Goal: Task Accomplishment & Management: Use online tool/utility

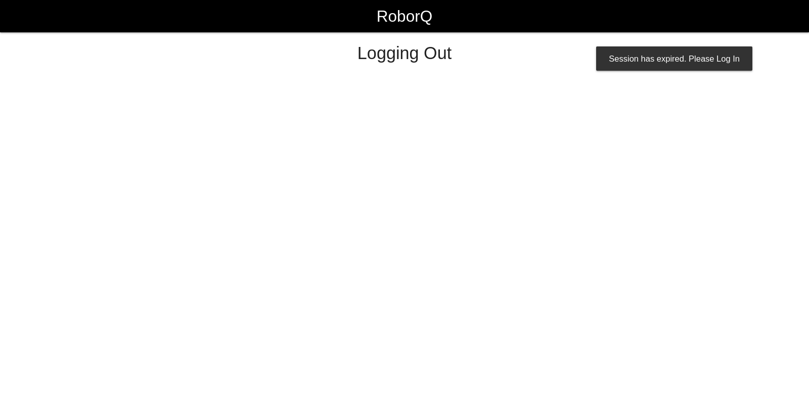
select select "Worker"
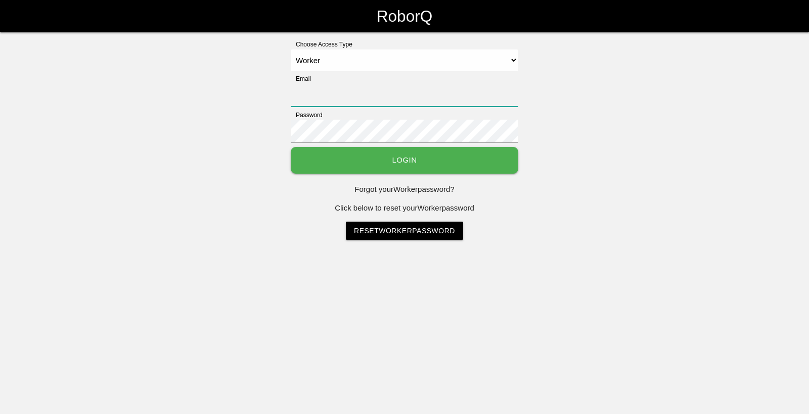
type input "[EMAIL_ADDRESS][DOMAIN_NAME]"
click at [413, 166] on button "Login" at bounding box center [404, 160] width 227 height 27
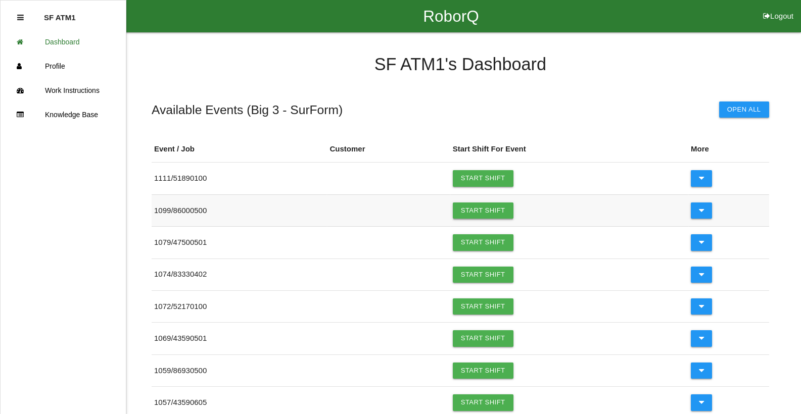
click at [475, 210] on link "Start Shift" at bounding box center [483, 211] width 61 height 16
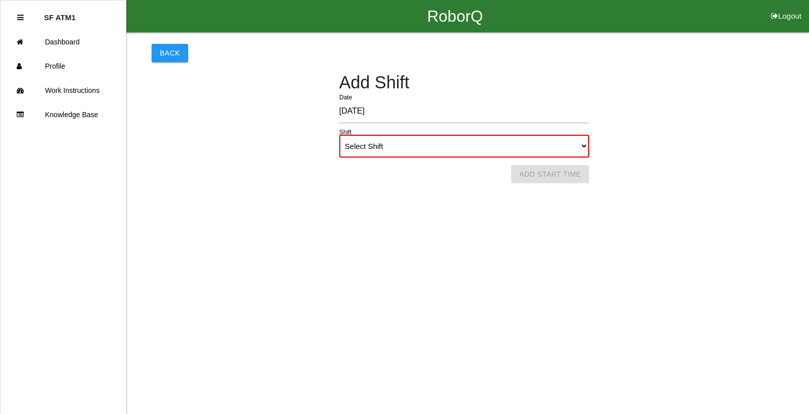
click at [584, 150] on select "Select Shift 1st Shift 2nd Shift 3rd Shift 4th Shift" at bounding box center [464, 146] width 250 height 23
select select "1"
click at [339, 135] on select "Select Shift 1st Shift 2nd Shift 3rd Shift 4th Shift" at bounding box center [464, 146] width 250 height 23
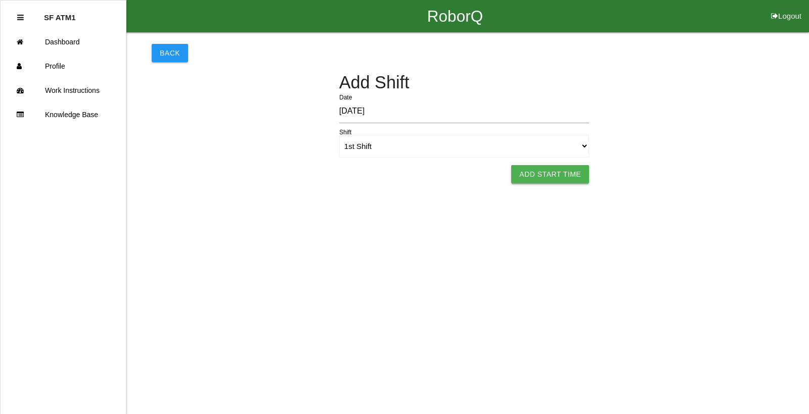
click at [545, 173] on button "Add Start Time" at bounding box center [550, 174] width 78 height 18
select select "6"
select select "27"
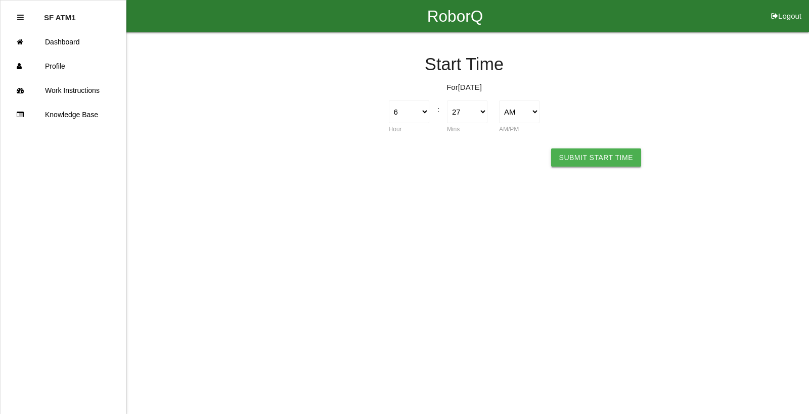
click at [566, 155] on button "Submit Start Time" at bounding box center [596, 158] width 90 height 18
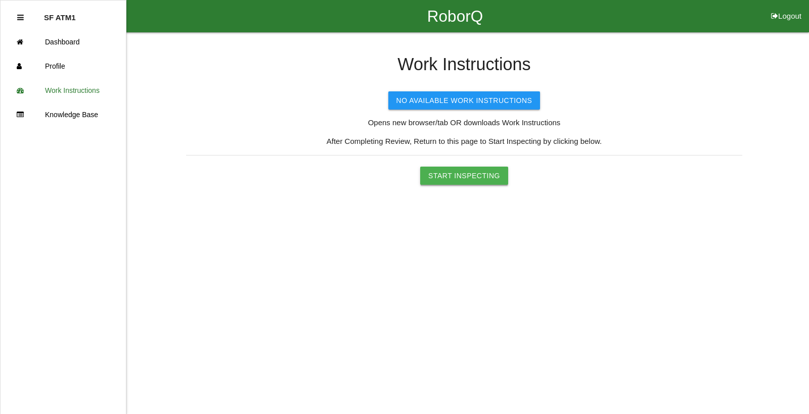
click at [465, 180] on button "Start Inspecting" at bounding box center [464, 176] width 88 height 18
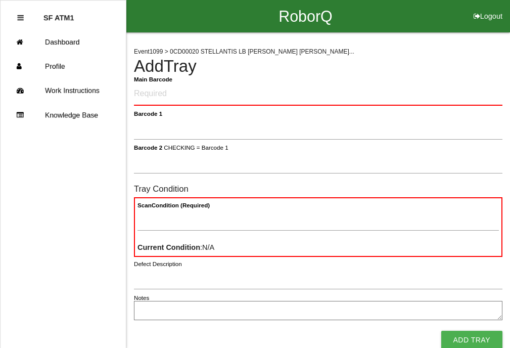
click at [165, 310] on textarea "Notes" at bounding box center [318, 310] width 368 height 19
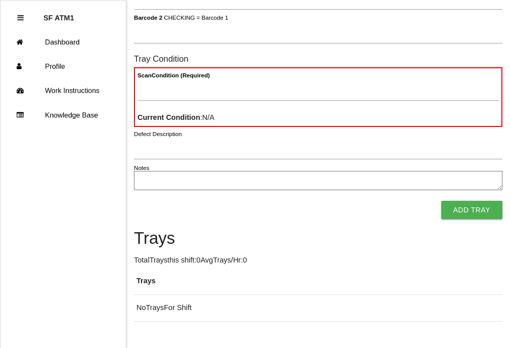
scroll to position [154, 0]
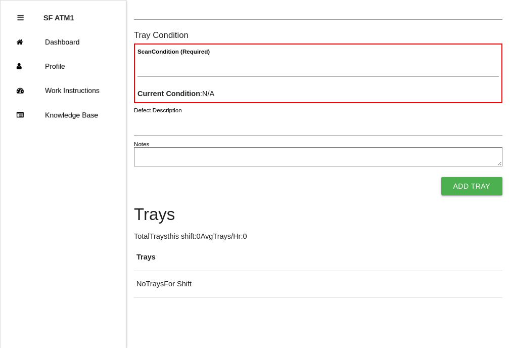
drag, startPoint x: 482, startPoint y: 297, endPoint x: 481, endPoint y: 303, distance: 6.1
drag, startPoint x: 481, startPoint y: 303, endPoint x: 473, endPoint y: 337, distance: 34.3
click at [475, 348] on html "RoborQ Logout SF ATM1 Dashboard Profile Work Instructions Knowledge Base Event …" at bounding box center [255, 97] width 510 height 502
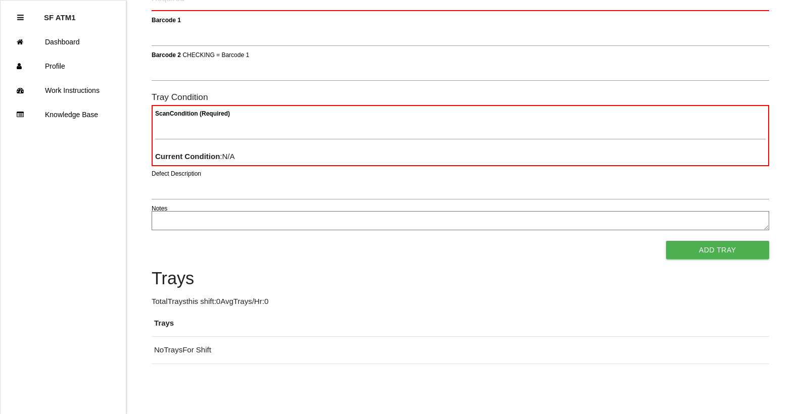
scroll to position [0, 0]
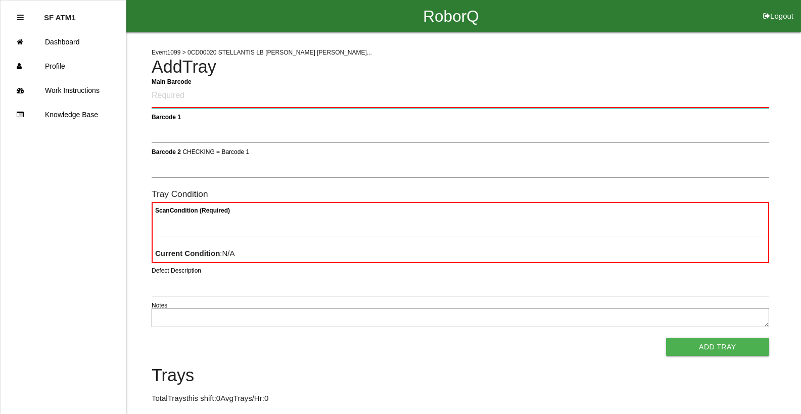
click at [196, 99] on Barcode "Main Barcode" at bounding box center [461, 96] width 618 height 24
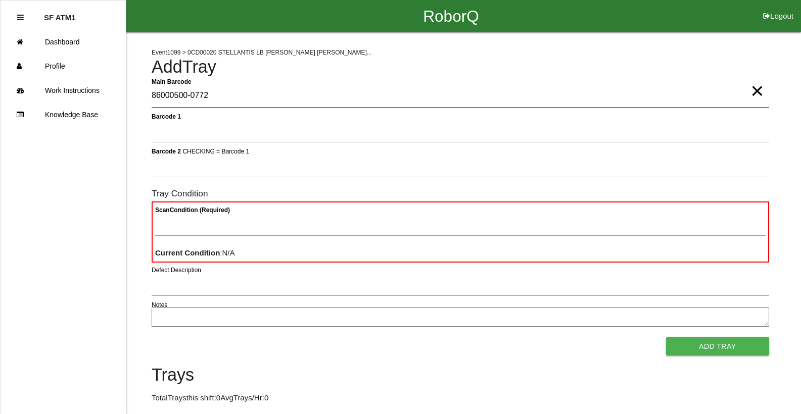
type Barcode "86000500-0772"
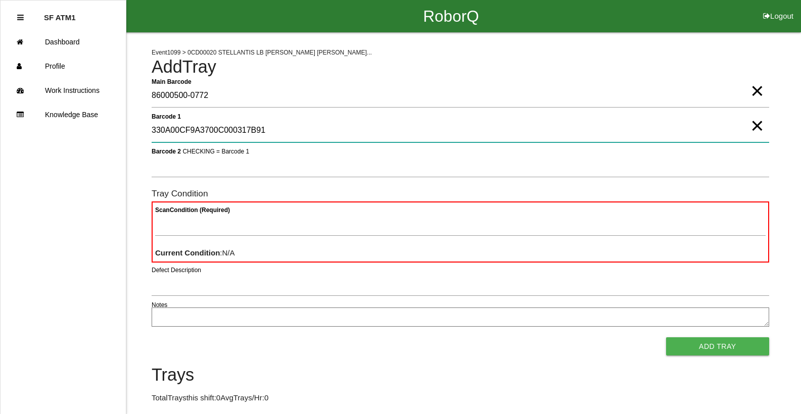
type 1 "330A00CF9A3700C000317B91"
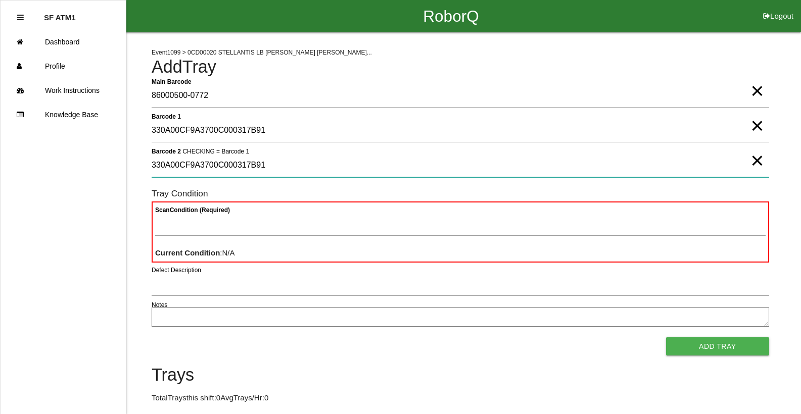
type 2 "330A00CF9A3700C000317B91"
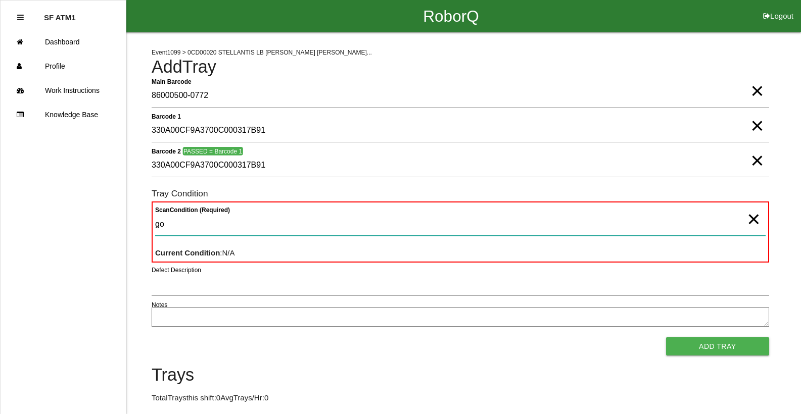
type Condition "goo"
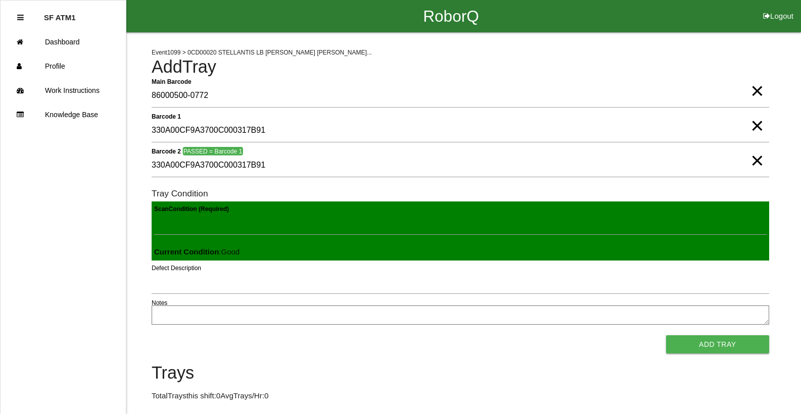
scroll to position [1, 0]
click at [666, 336] on button "Add Tray" at bounding box center [717, 345] width 103 height 18
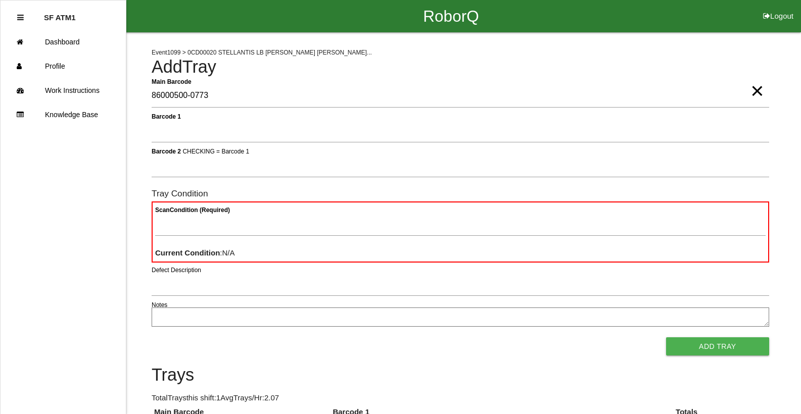
type Barcode "86000500-0773"
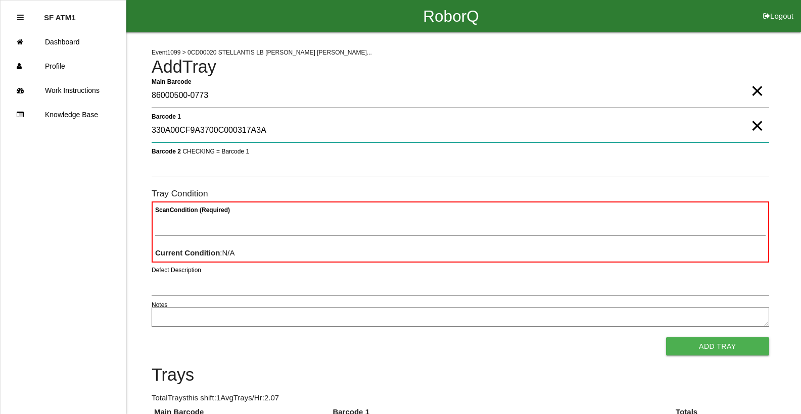
type 1 "330A00CF9A3700C000317A3A"
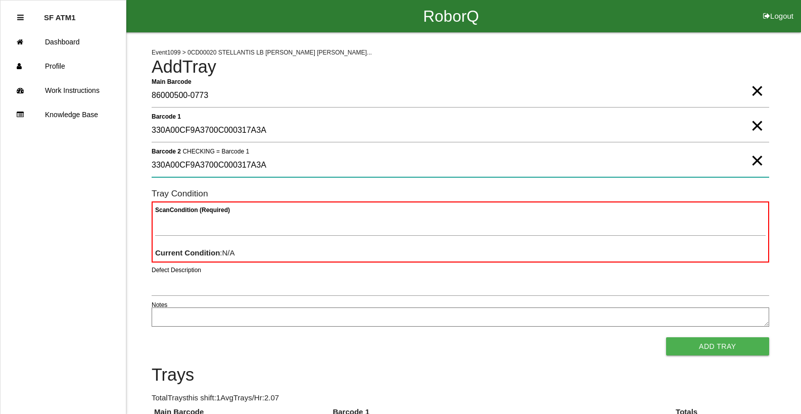
type 2 "330A00CF9A3700C000317A3A"
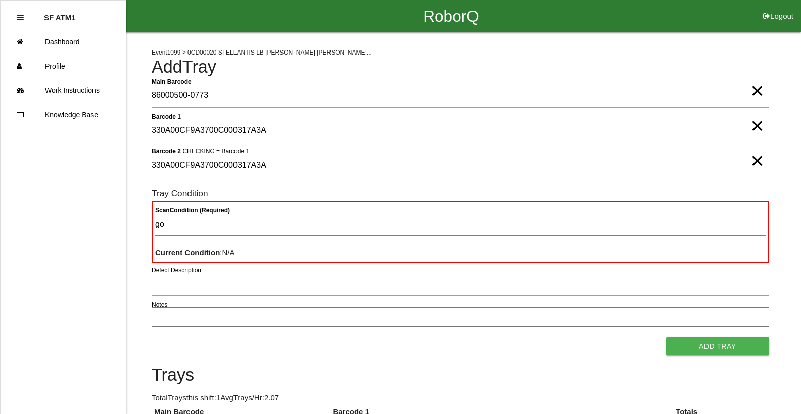
type Condition "goo"
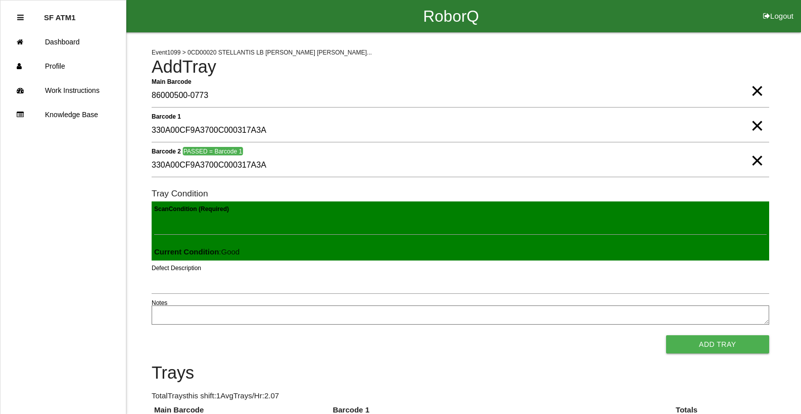
click at [666, 336] on button "Add Tray" at bounding box center [717, 345] width 103 height 18
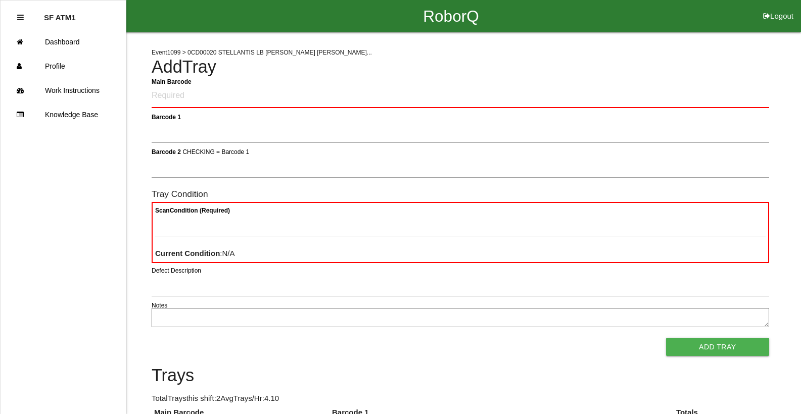
click button "Logout" at bounding box center [778, 4] width 45 height 8
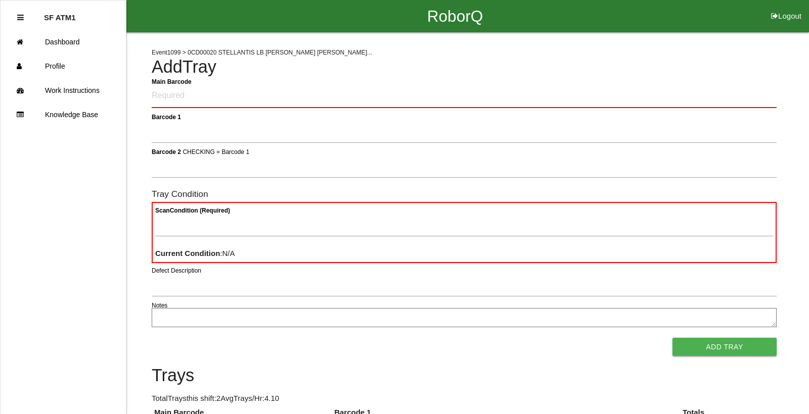
select select "Worker"
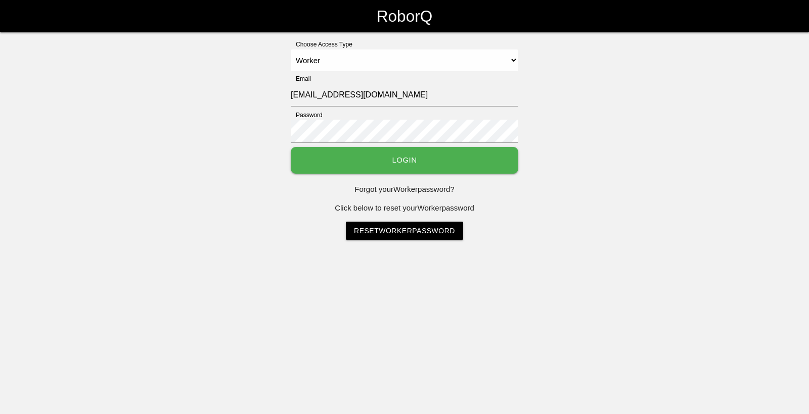
click at [291, 49] on select "Select Access Type Admin Customer Supervisor Worker" at bounding box center [404, 60] width 227 height 23
click at [436, 165] on button "Login" at bounding box center [404, 160] width 227 height 27
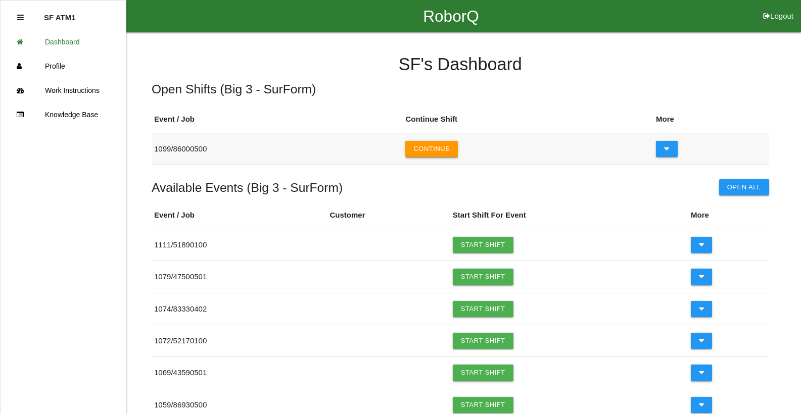
click at [443, 149] on button "Continue" at bounding box center [431, 149] width 53 height 16
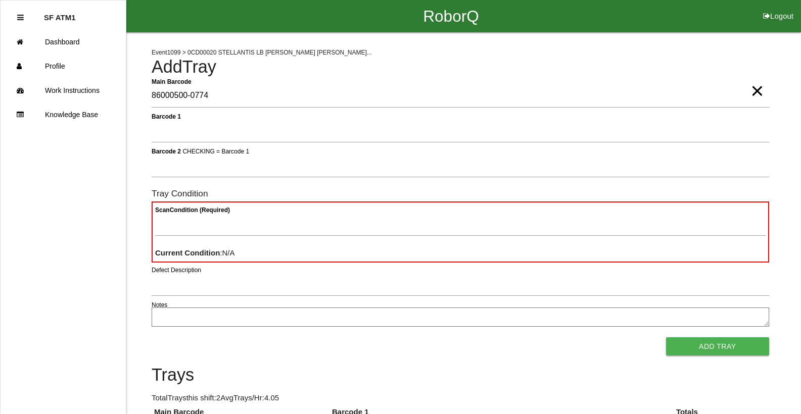
type Barcode "86000500-0774"
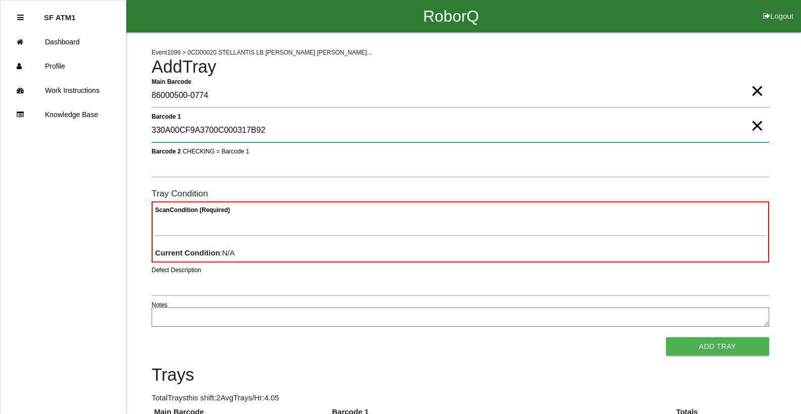
type 1 "330A00CF9A3700C000317B92"
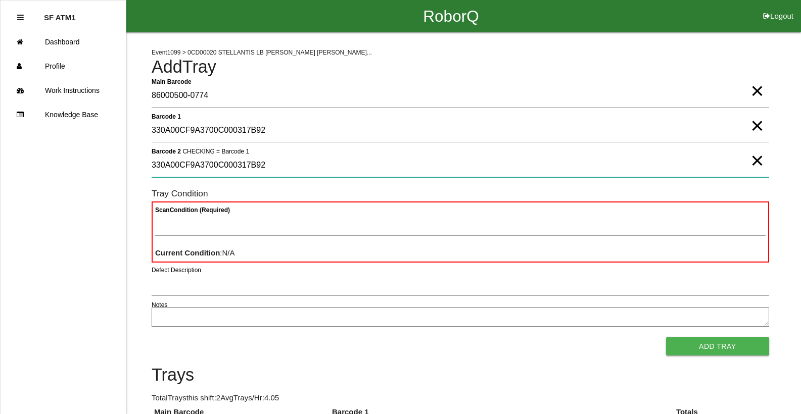
type 2 "330A00CF9A3700C000317B92"
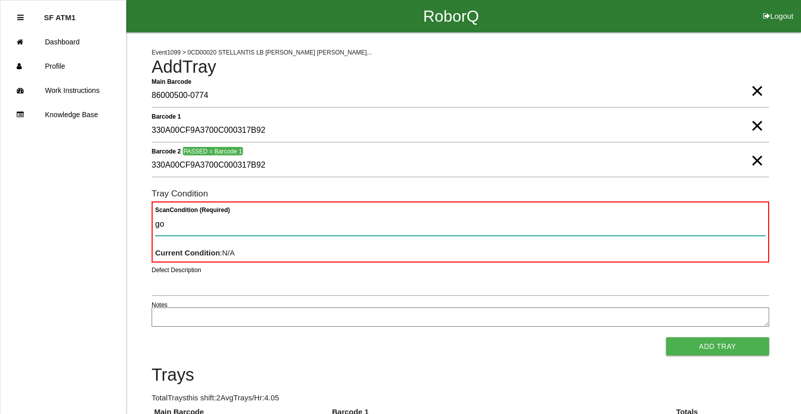
type Condition "goo"
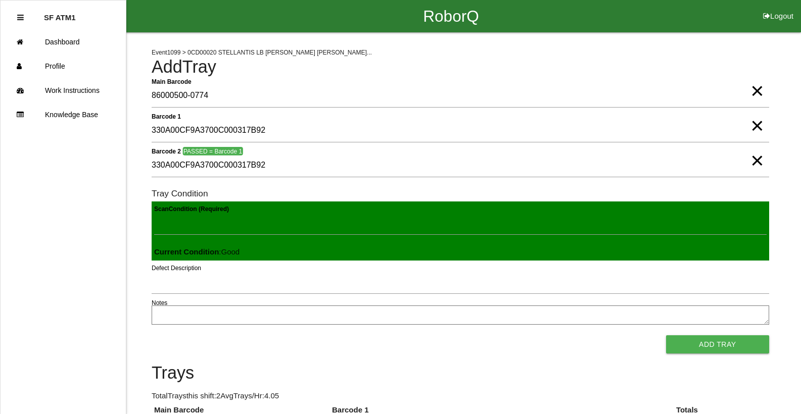
click at [666, 336] on button "Add Tray" at bounding box center [717, 345] width 103 height 18
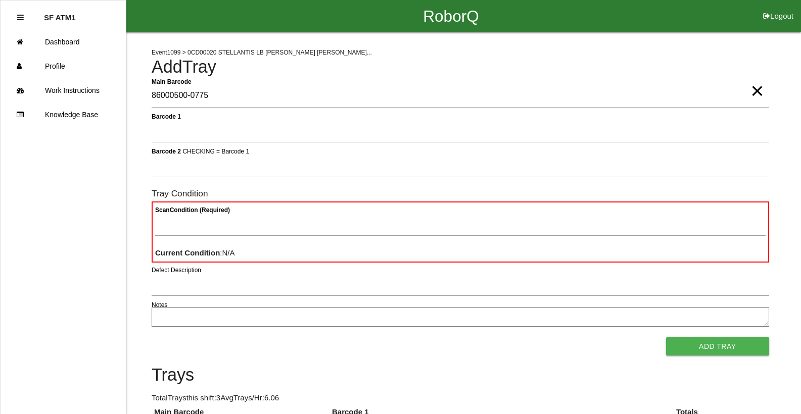
type Barcode "86000500-0775"
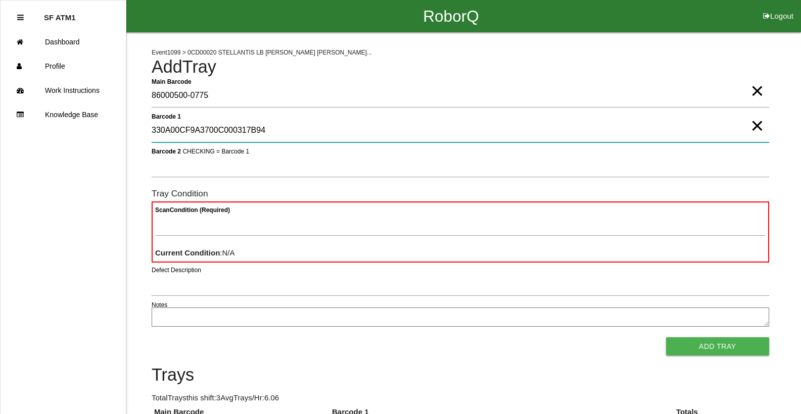
type 1 "330A00CF9A3700C000317B94"
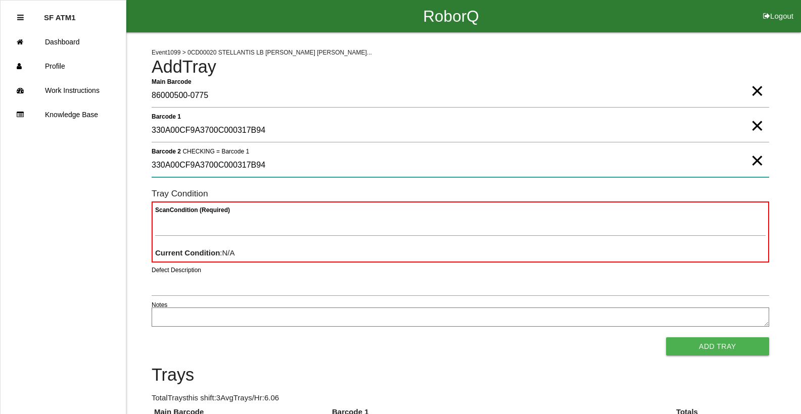
type 2 "330A00CF9A3700C000317B94"
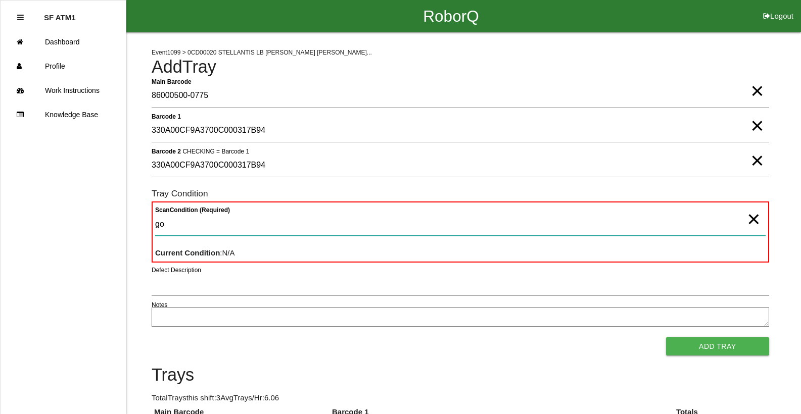
type Condition "goo"
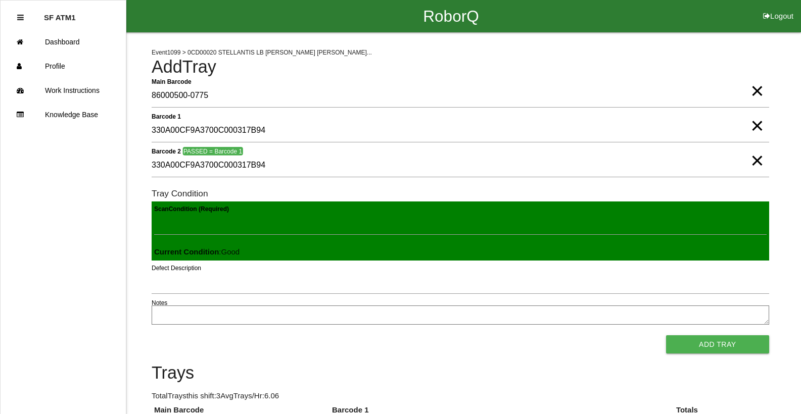
click at [666, 336] on button "Add Tray" at bounding box center [717, 345] width 103 height 18
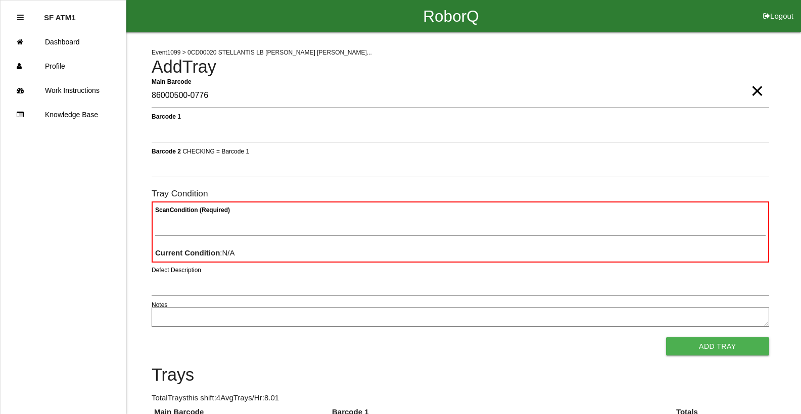
type Barcode "86000500-0776"
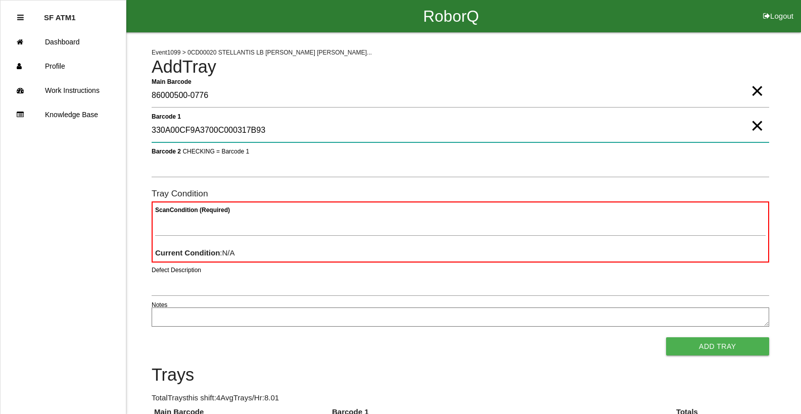
type 1 "330A00CF9A3700C000317B93"
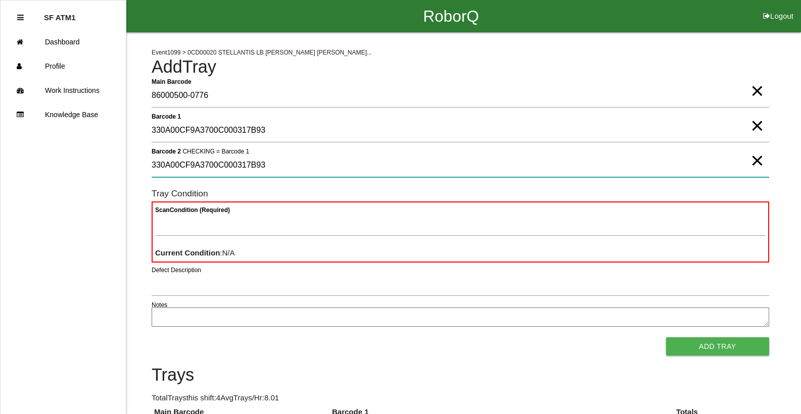
type 2 "330A00CF9A3700C000317B93"
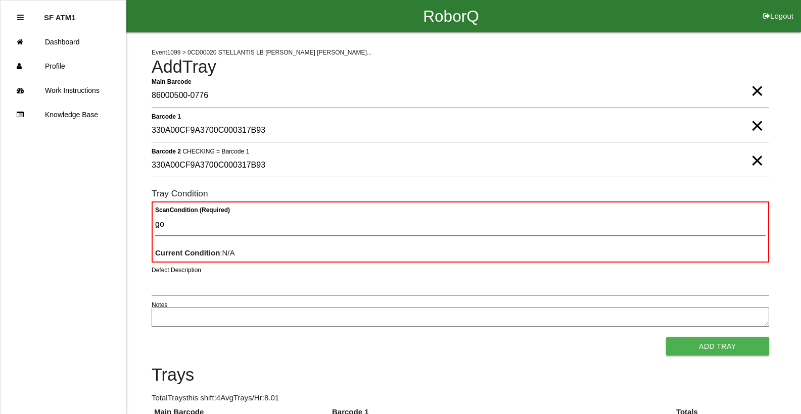
type Condition "goo"
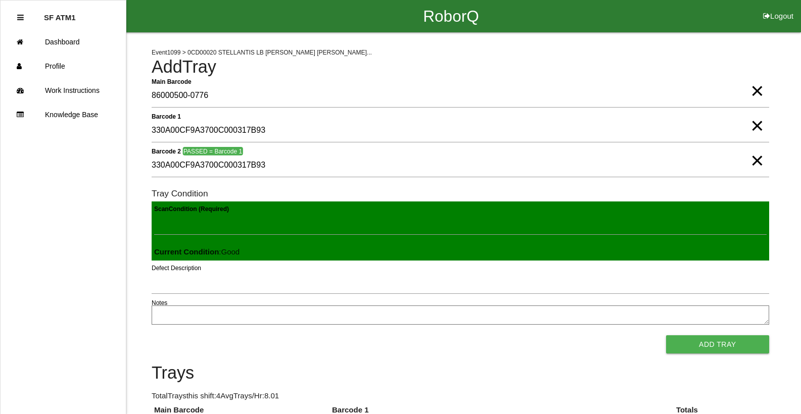
click at [666, 336] on button "Add Tray" at bounding box center [717, 345] width 103 height 18
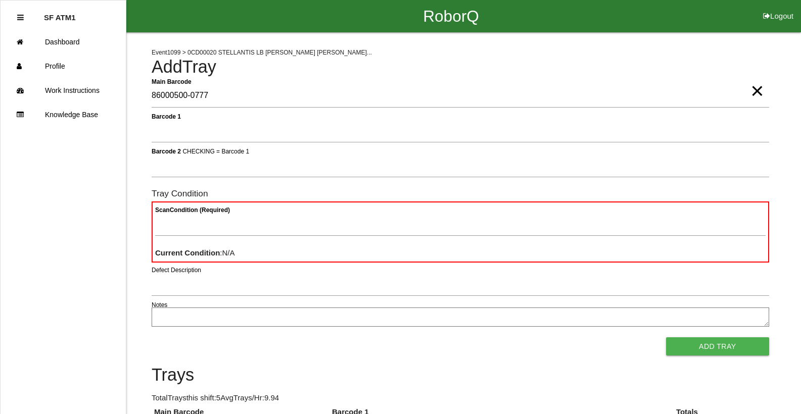
type Barcode "86000500-0777"
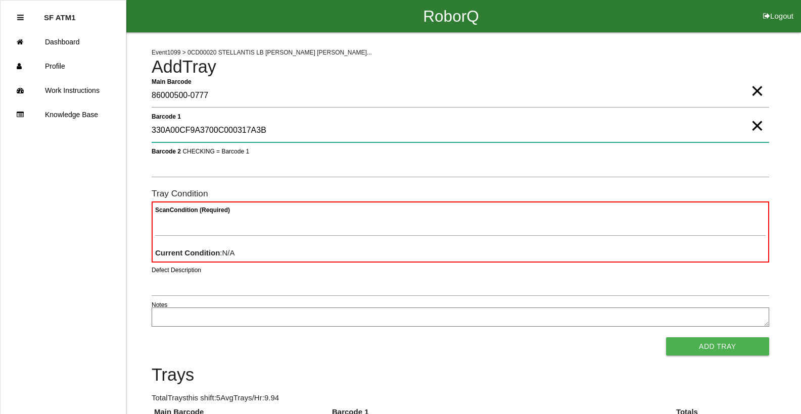
type 1 "330A00CF9A3700C000317A3B"
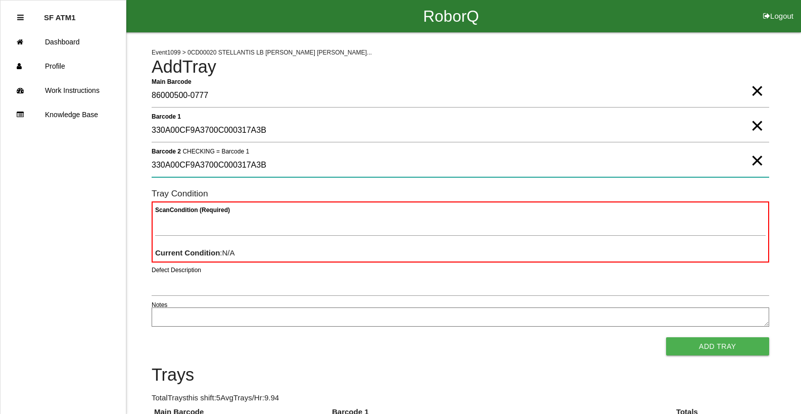
type 2 "330A00CF9A3700C000317A3B"
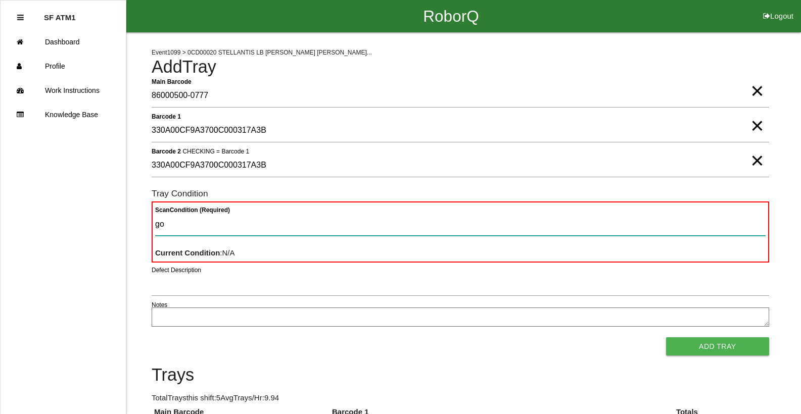
type Condition "goo"
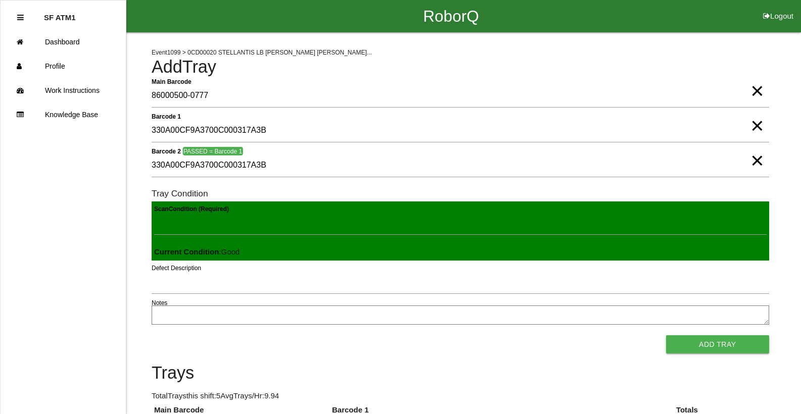
click at [666, 336] on button "Add Tray" at bounding box center [717, 345] width 103 height 18
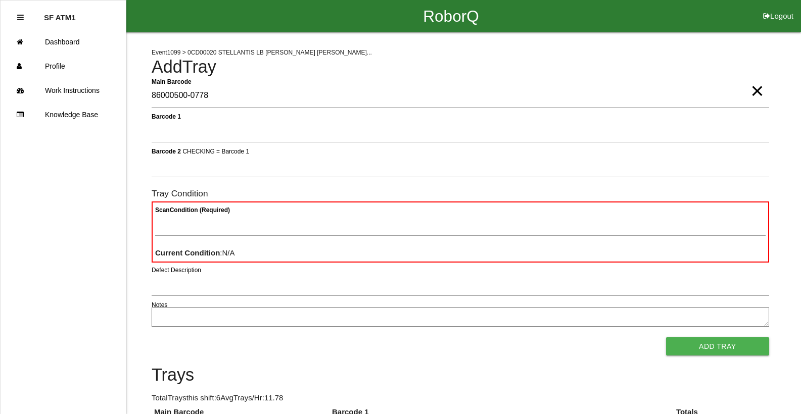
type Barcode "86000500-0778"
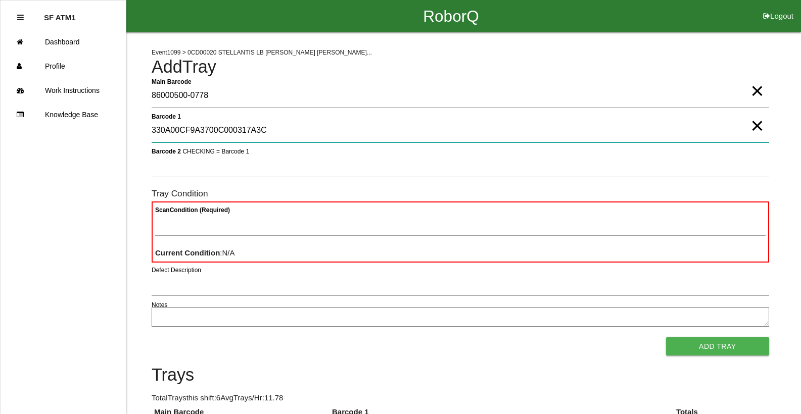
type 1 "330A00CF9A3700C000317A3C"
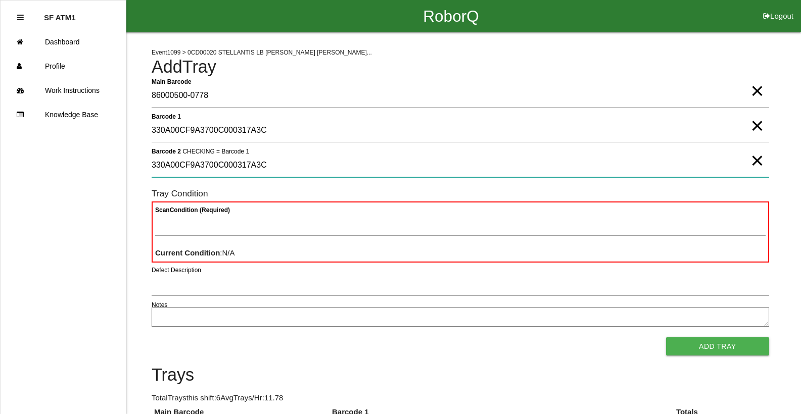
type 2 "330A00CF9A3700C000317A3C"
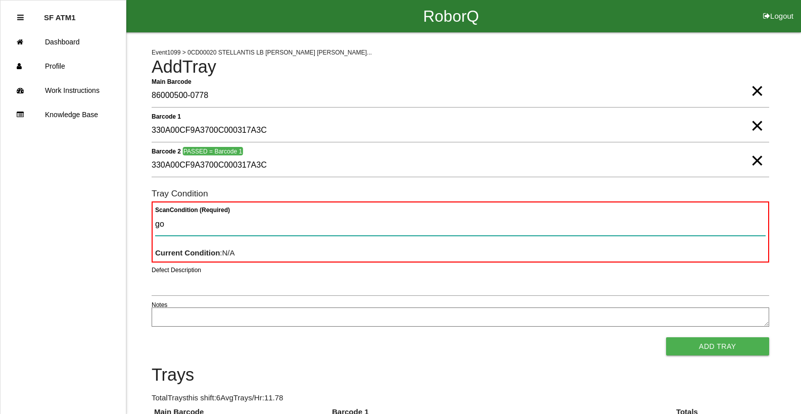
type Condition "goo"
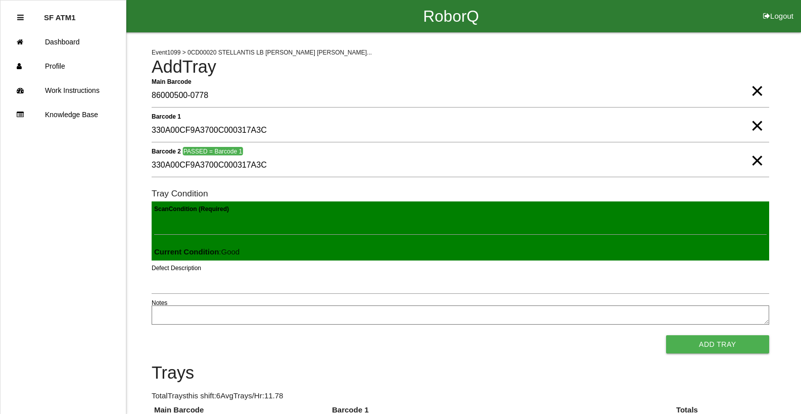
click at [666, 336] on button "Add Tray" at bounding box center [717, 345] width 103 height 18
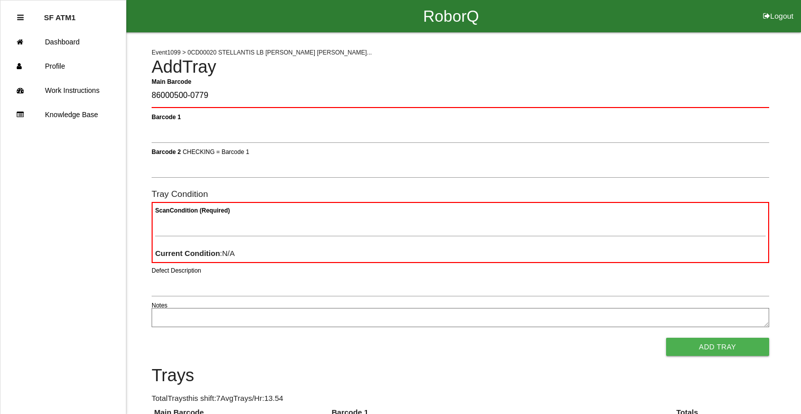
type Barcode "86000500-0779"
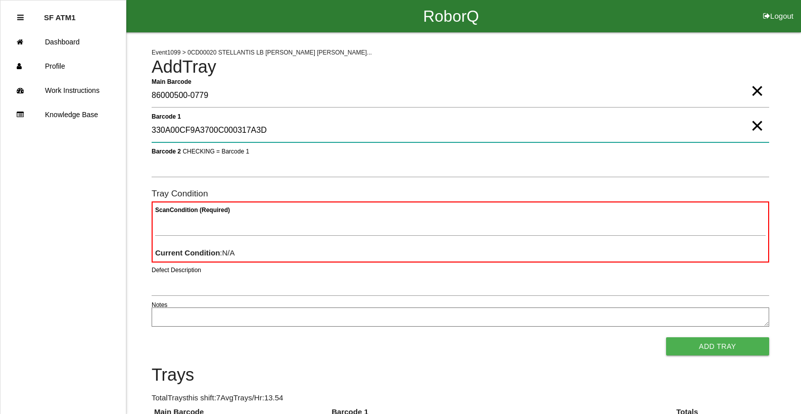
type 1 "330A00CF9A3700C000317A3D"
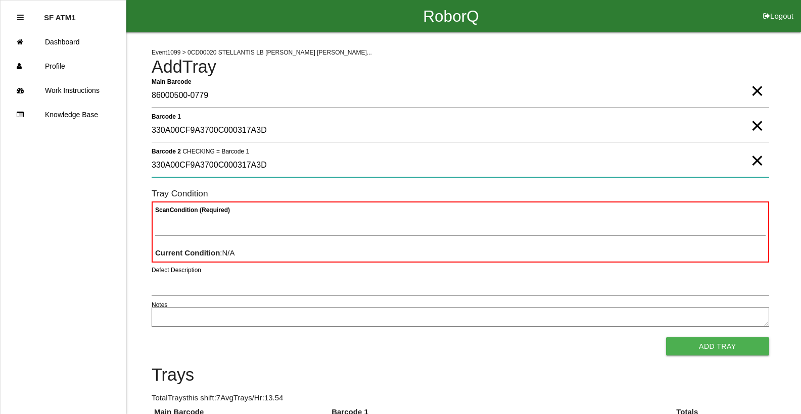
type 2 "330A00CF9A3700C000317A3D"
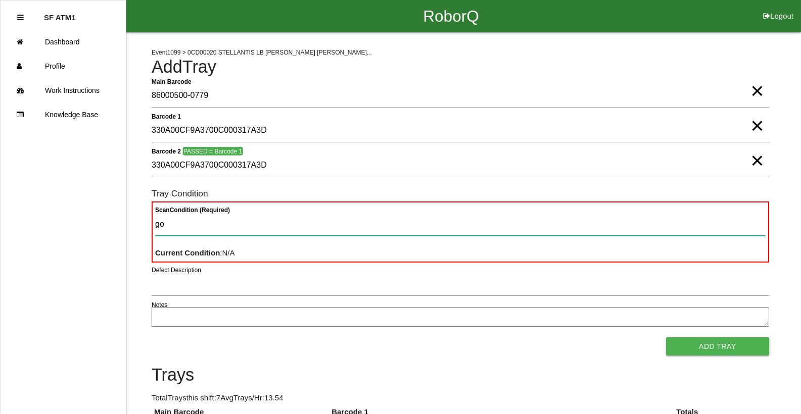
type Condition "goo"
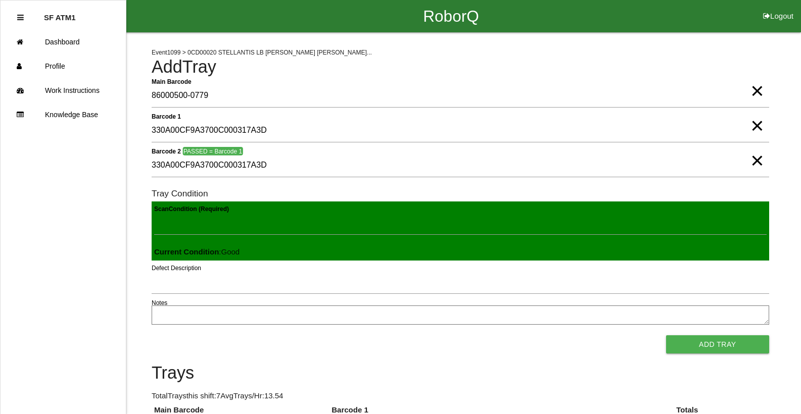
click at [666, 336] on button "Add Tray" at bounding box center [717, 345] width 103 height 18
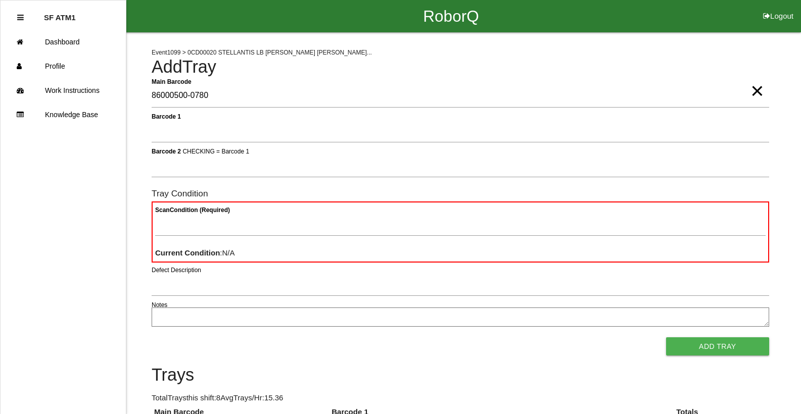
type Barcode "86000500-0780"
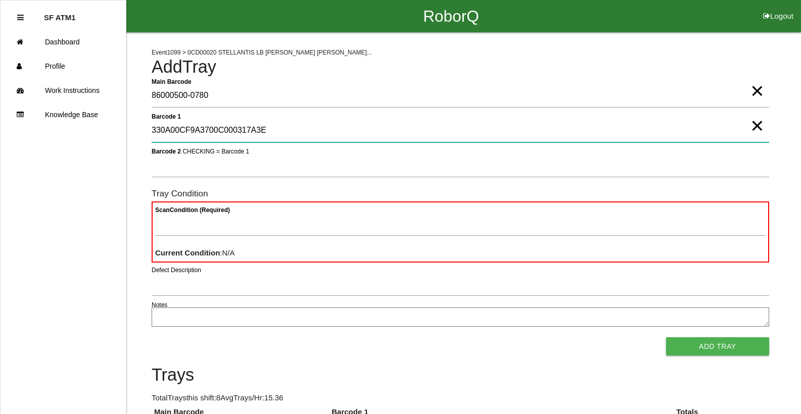
type 1 "330A00CF9A3700C000317A3E"
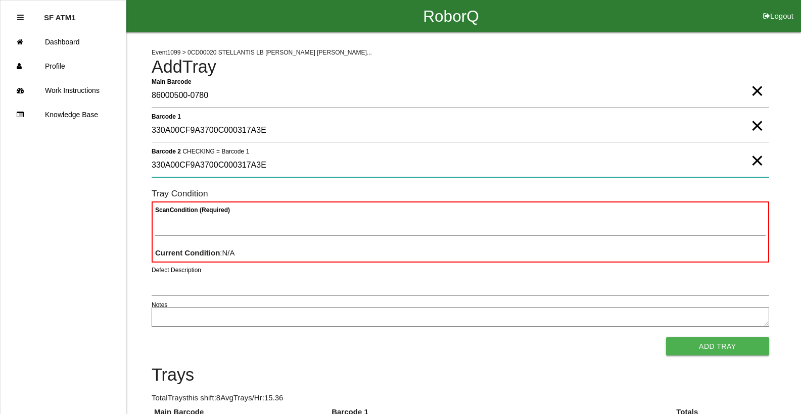
type 2 "330A00CF9A3700C000317A3E"
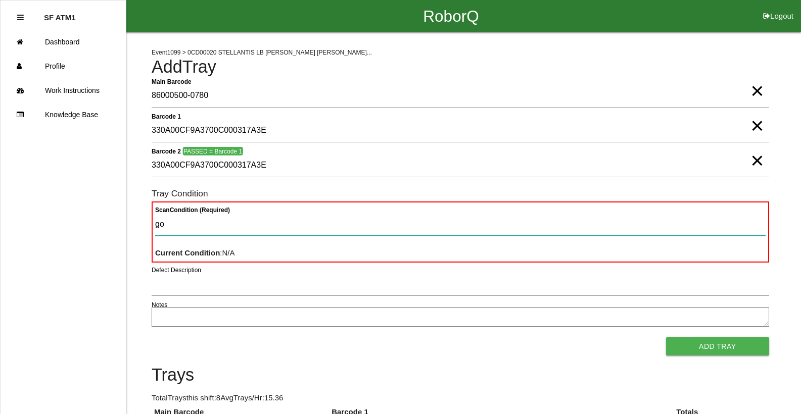
type Condition "goo"
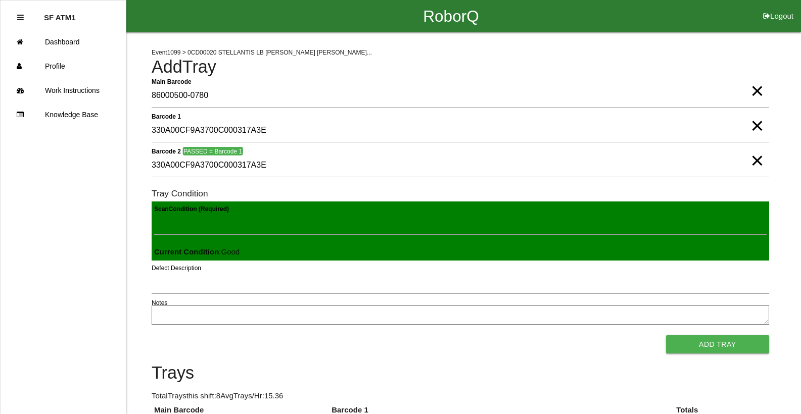
click at [666, 336] on button "Add Tray" at bounding box center [717, 345] width 103 height 18
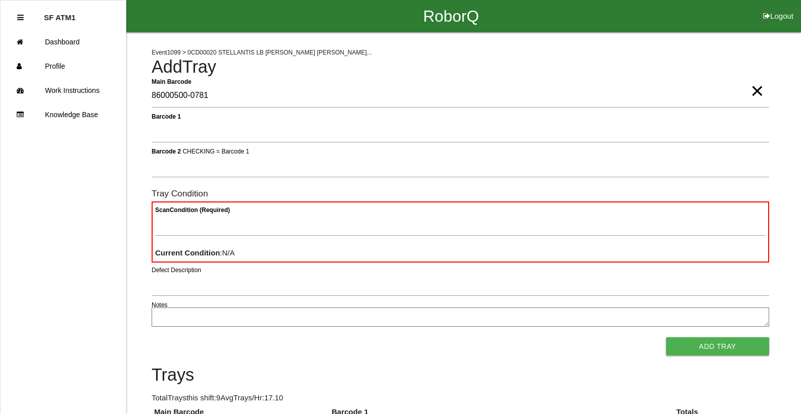
type Barcode "86000500-0781"
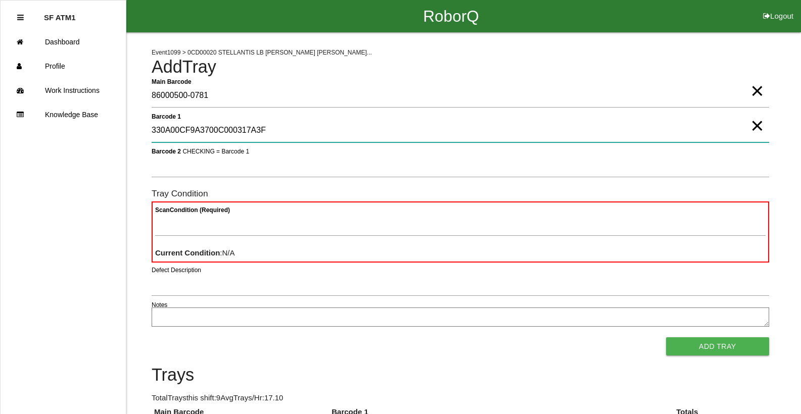
type 1 "330A00CF9A3700C000317A3F"
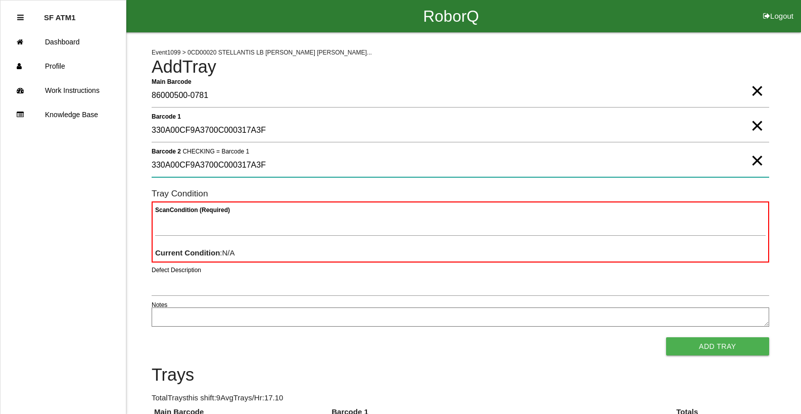
type 2 "330A00CF9A3700C000317A3F"
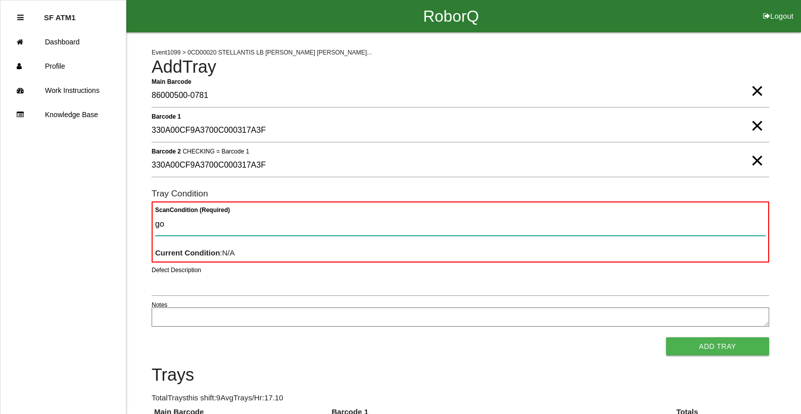
type Condition "goo"
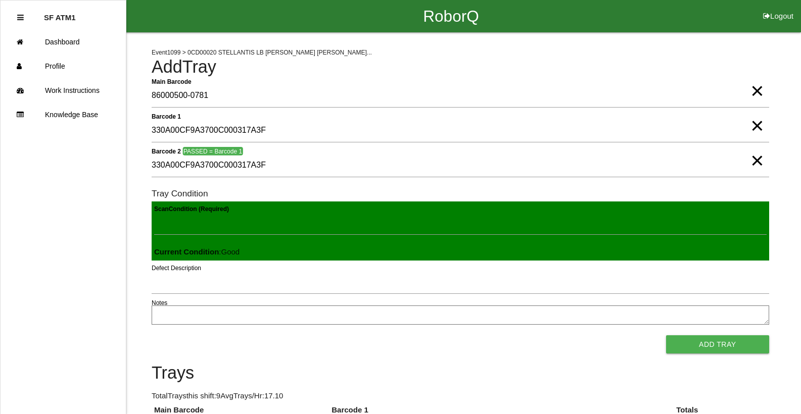
click at [666, 336] on button "Add Tray" at bounding box center [717, 345] width 103 height 18
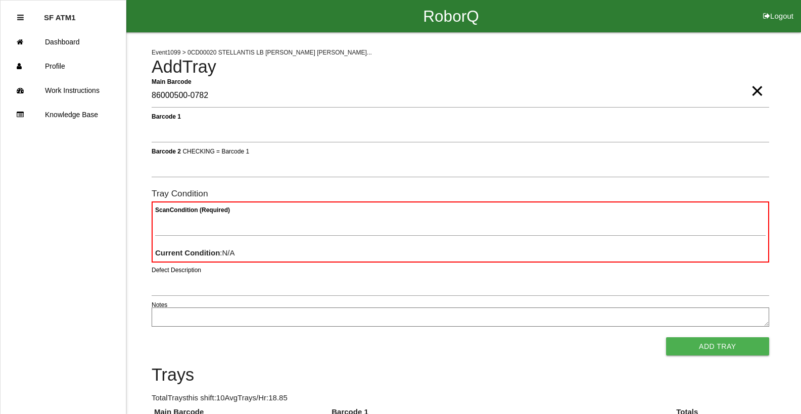
type Barcode "86000500-0782"
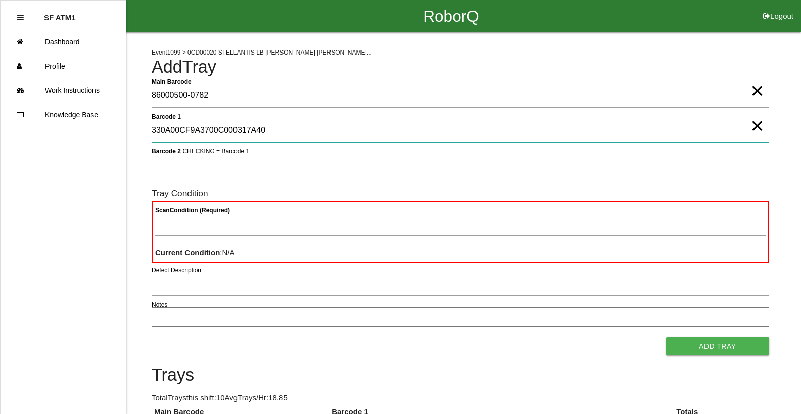
type 1 "330A00CF9A3700C000317A40"
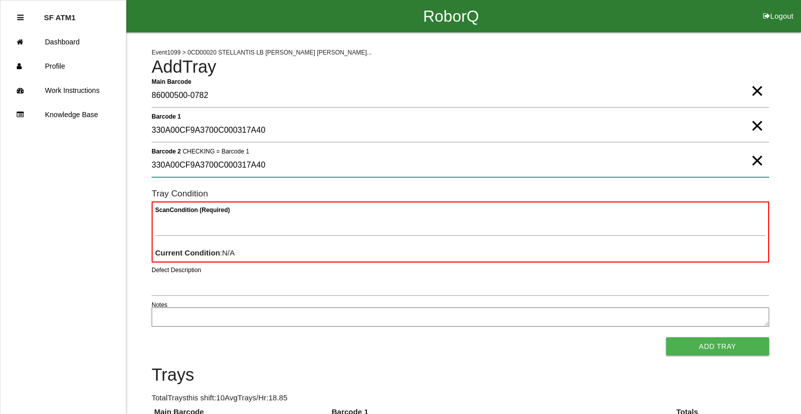
type 2 "330A00CF9A3700C000317A40"
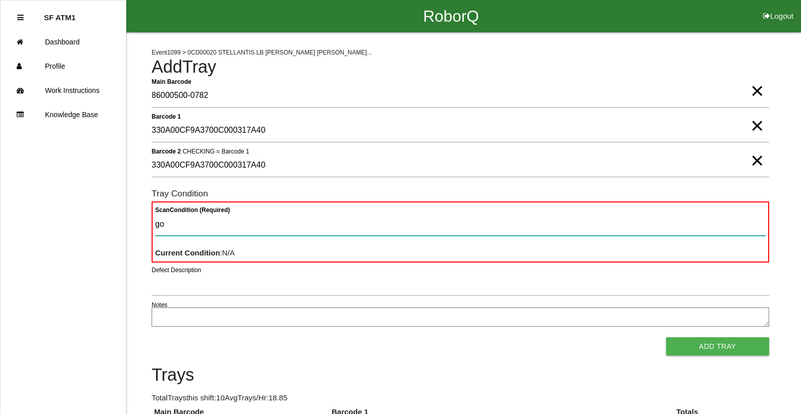
type Condition "goo"
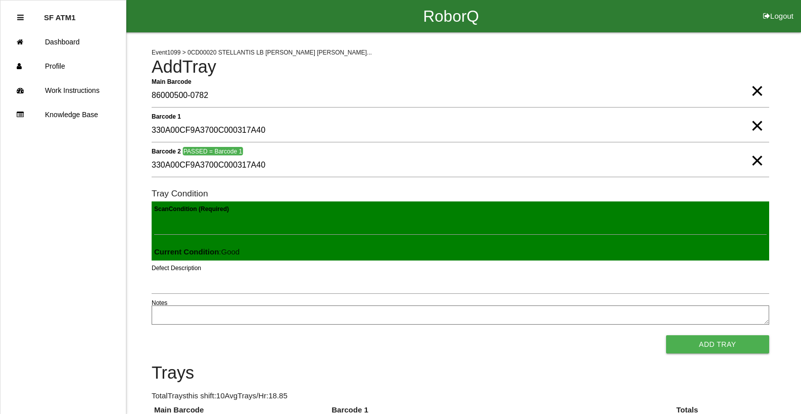
click at [666, 336] on button "Add Tray" at bounding box center [717, 345] width 103 height 18
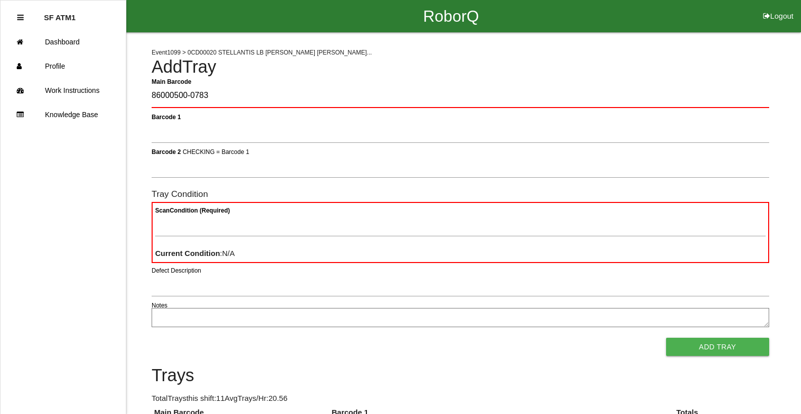
type Barcode "86000500-0783"
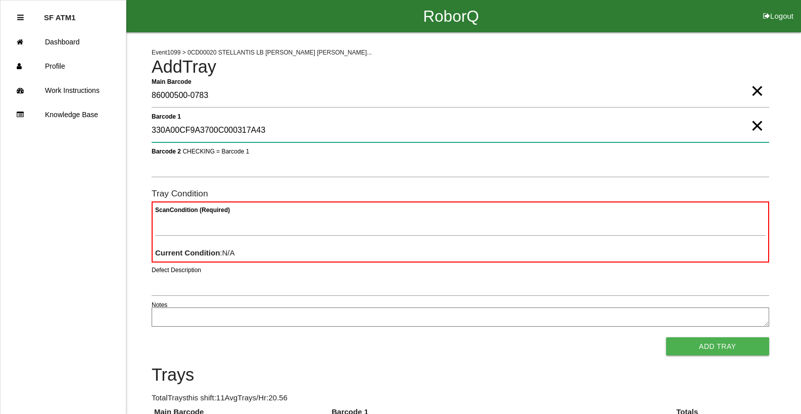
type 1 "330A00CF9A3700C000317A43"
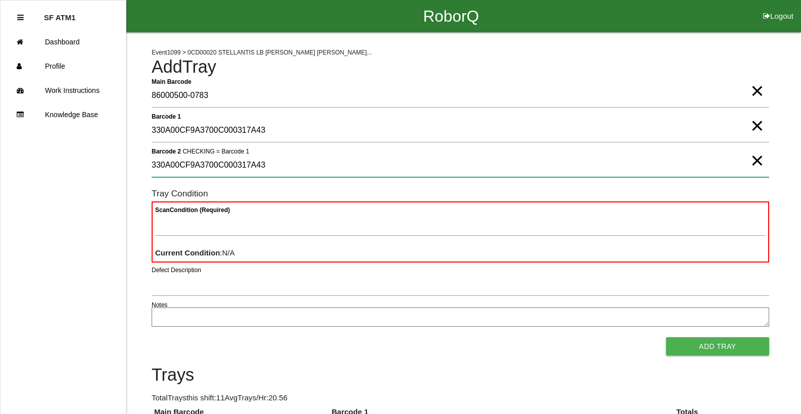
type 2 "330A00CF9A3700C000317A43"
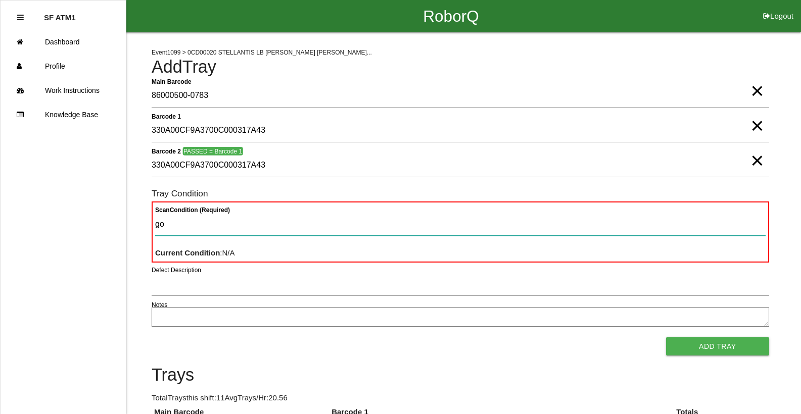
type Condition "goo"
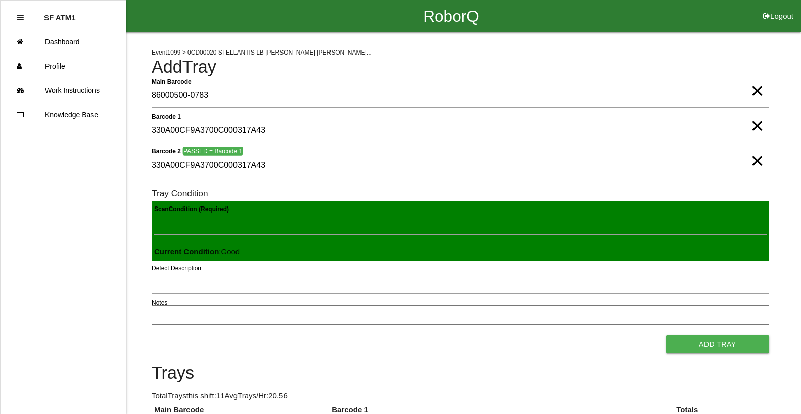
click at [666, 336] on button "Add Tray" at bounding box center [717, 345] width 103 height 18
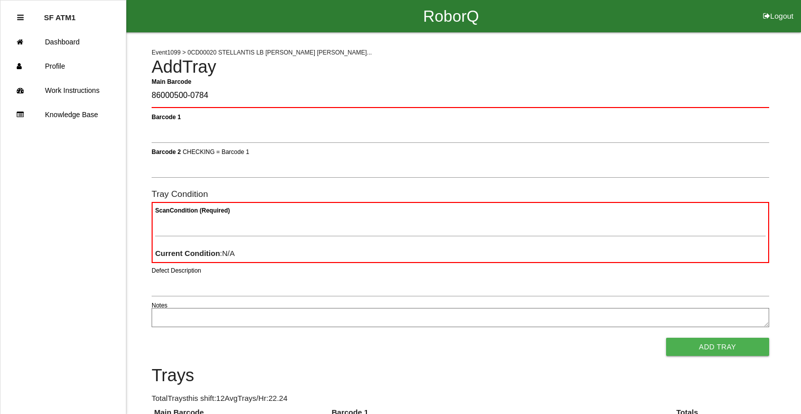
type Barcode "86000500-0784"
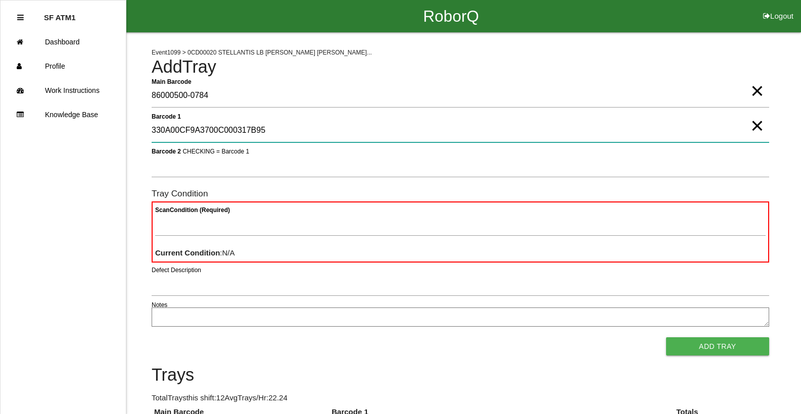
type 1 "330A00CF9A3700C000317B95"
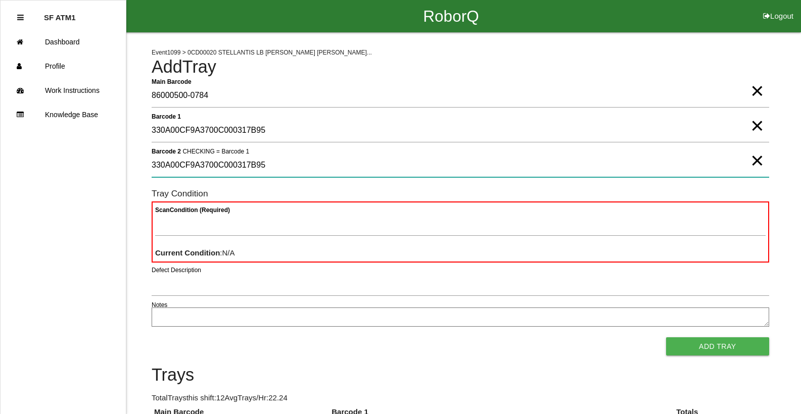
type 2 "330A00CF9A3700C000317B95"
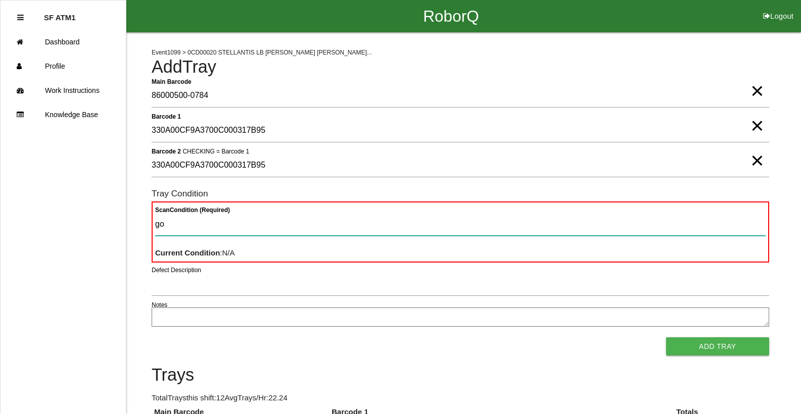
type Condition "goo"
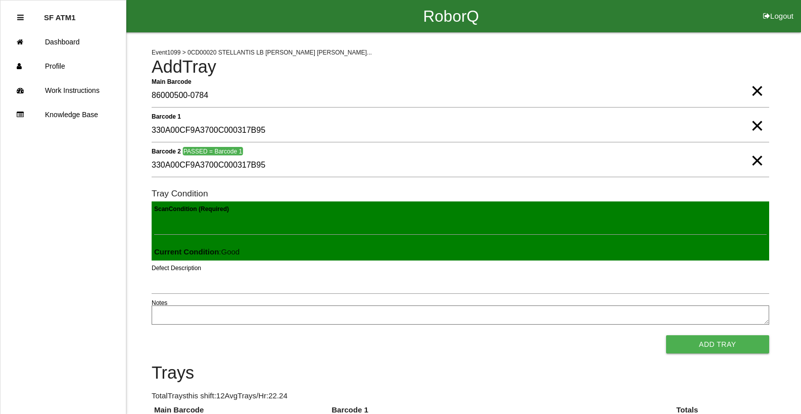
click at [666, 336] on button "Add Tray" at bounding box center [717, 345] width 103 height 18
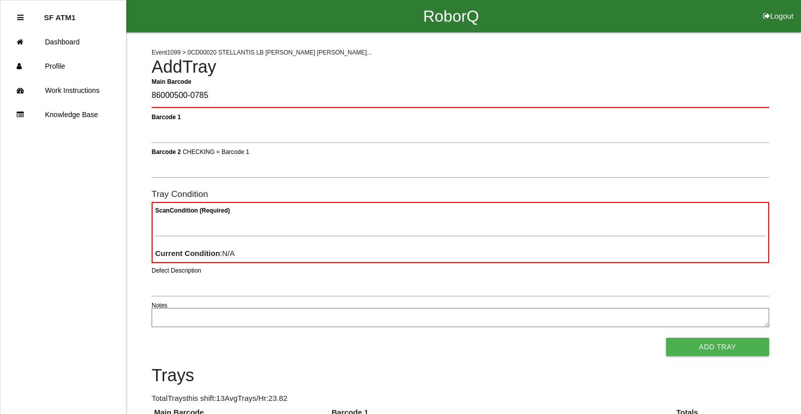
type Barcode "86000500-0785"
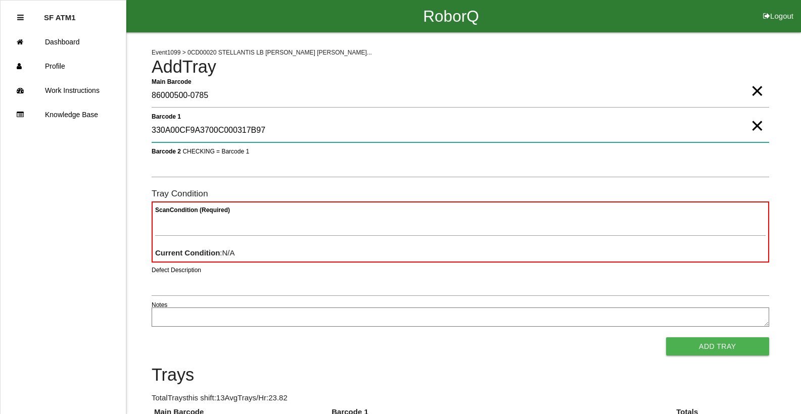
type 1 "330A00CF9A3700C000317B97"
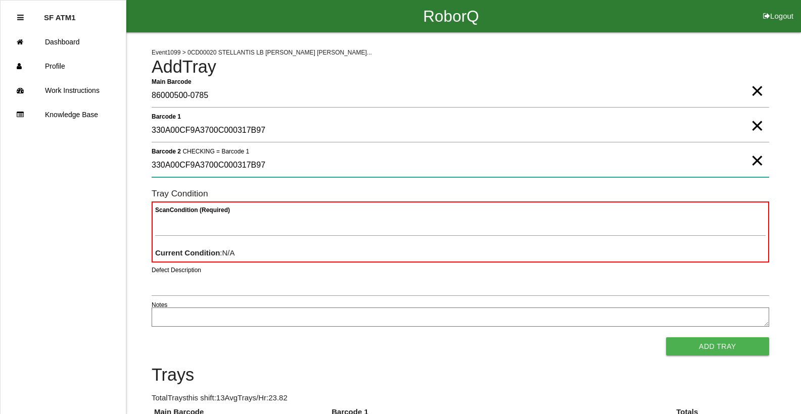
type 2 "330A00CF9A3700C000317B97"
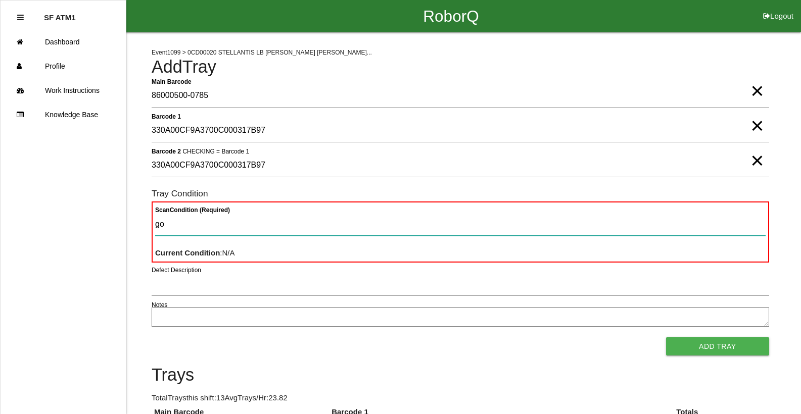
type Condition "goo"
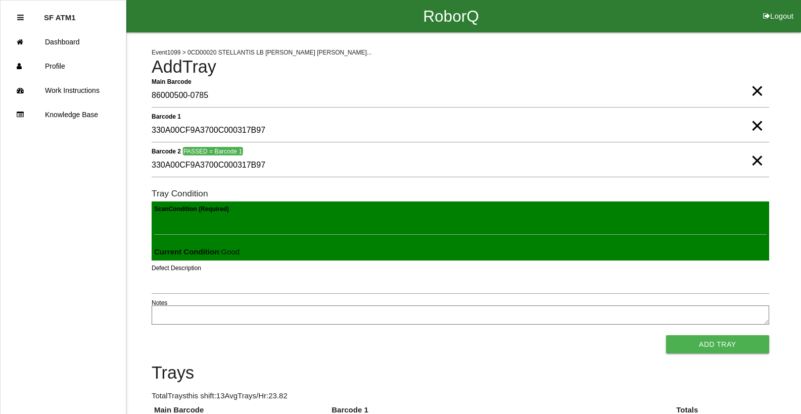
click at [666, 336] on button "Add Tray" at bounding box center [717, 345] width 103 height 18
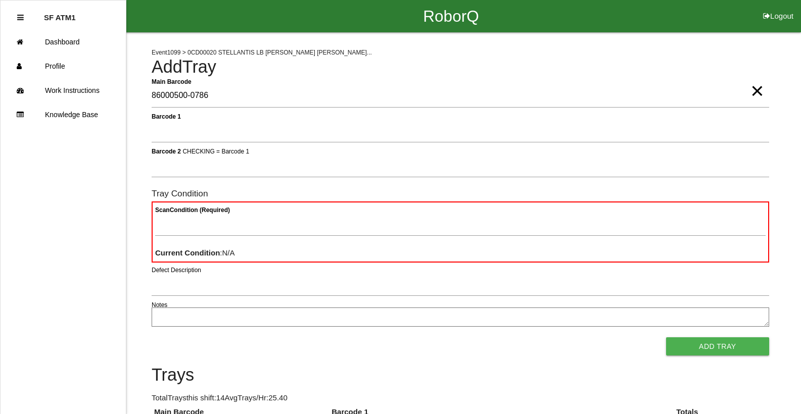
type Barcode "86000500-0786"
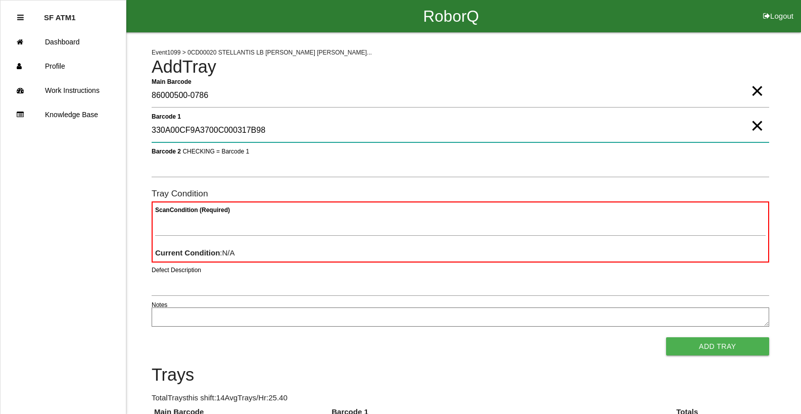
type 1 "330A00CF9A3700C000317B98"
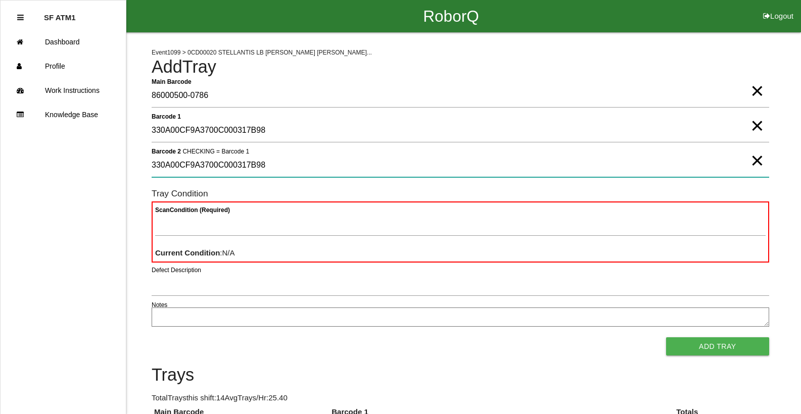
type 2 "330A00CF9A3700C000317B98"
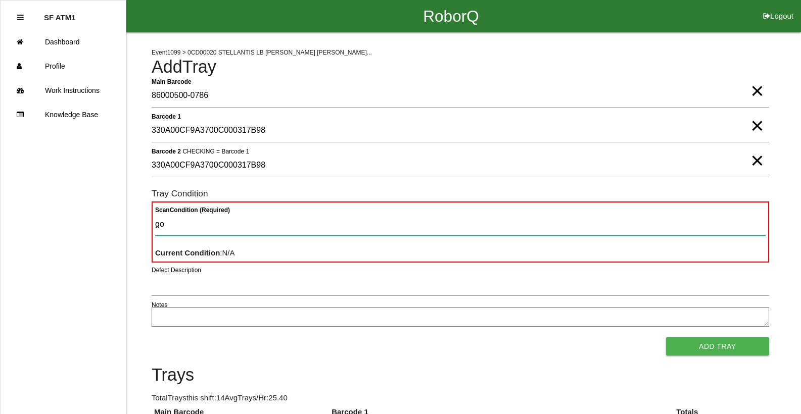
type Condition "goo"
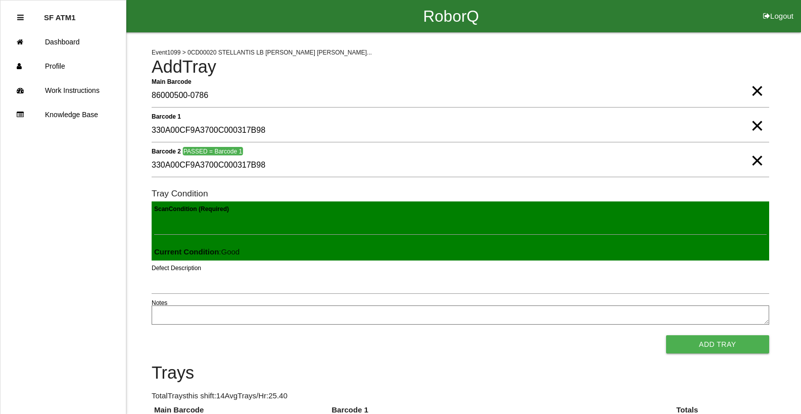
click at [666, 336] on button "Add Tray" at bounding box center [717, 345] width 103 height 18
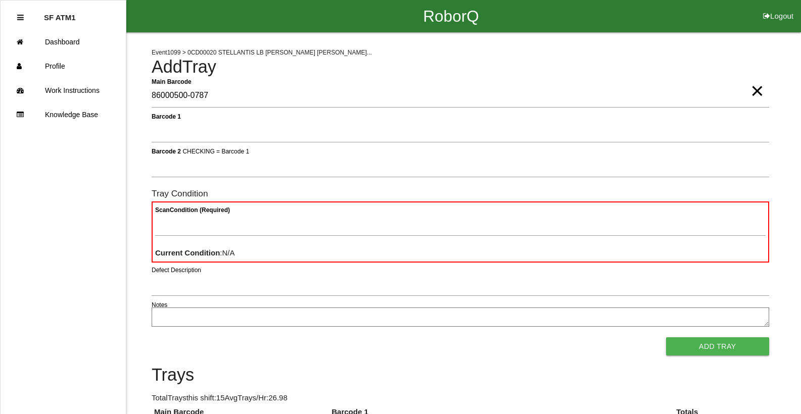
type Barcode "86000500-0787"
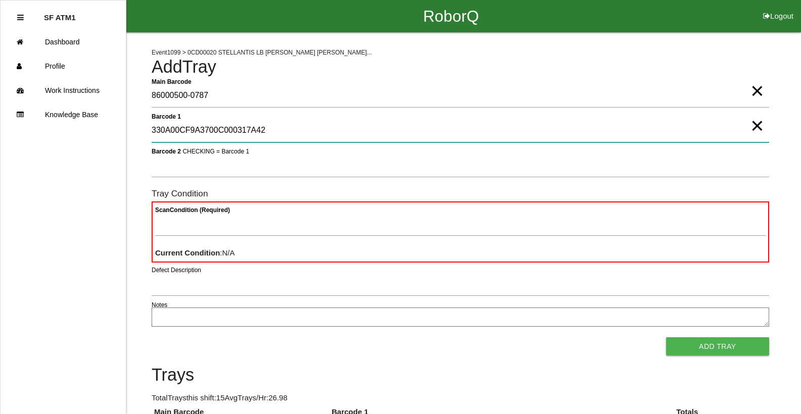
type 1 "330A00CF9A3700C000317A42"
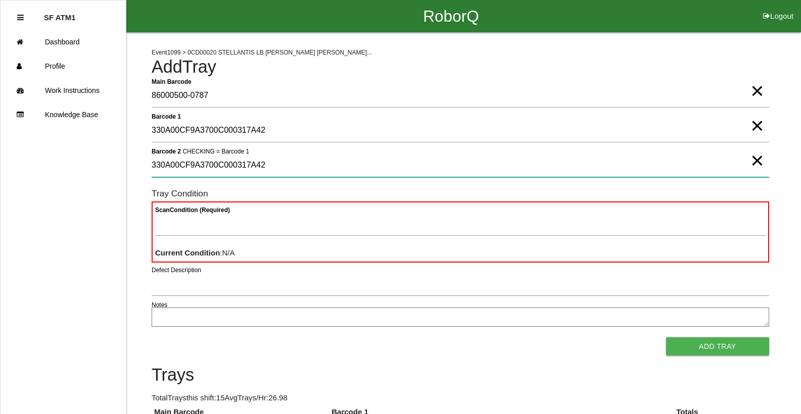
type 2 "330A00CF9A3700C000317A42"
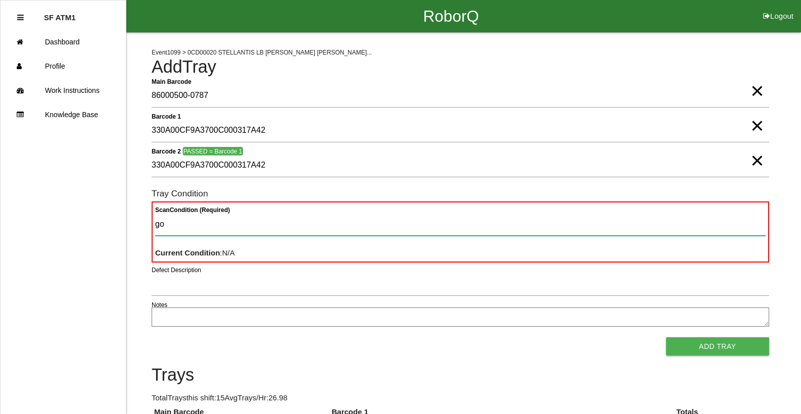
type Condition "goo"
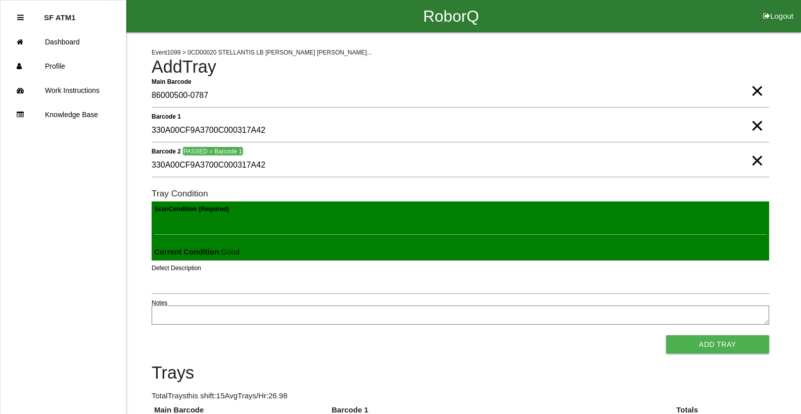
click at [666, 336] on button "Add Tray" at bounding box center [717, 345] width 103 height 18
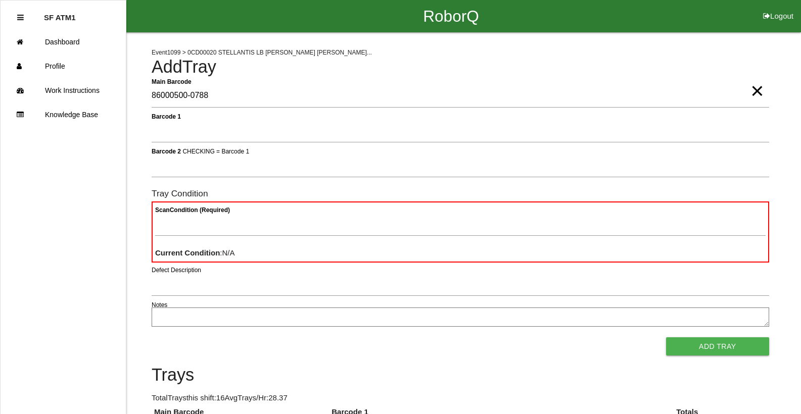
type Barcode "86000500-0788"
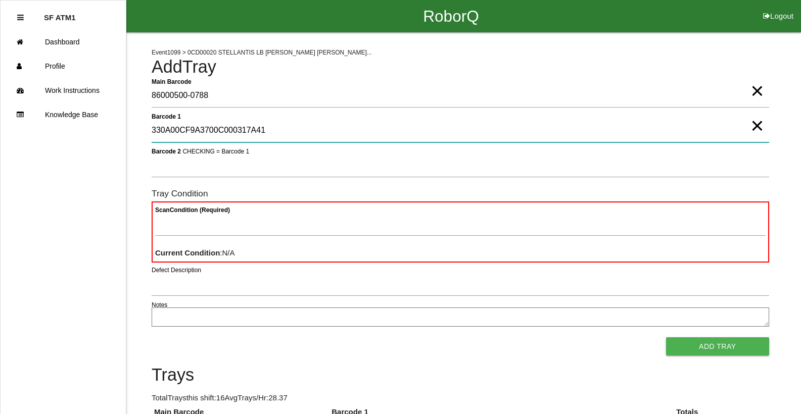
type 1 "330A00CF9A3700C000317A41"
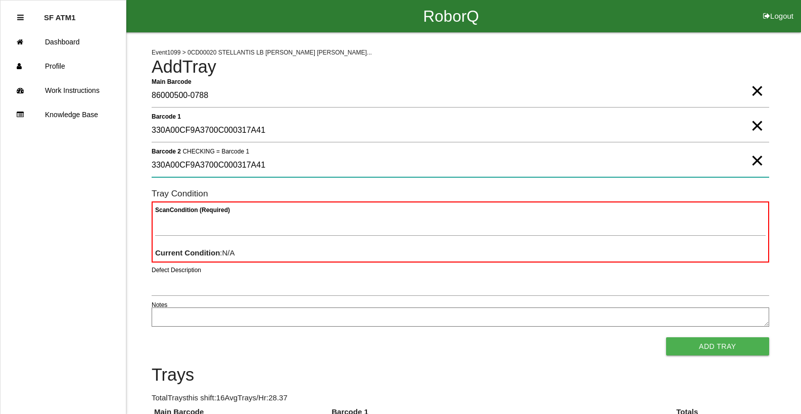
type 2 "330A00CF9A3700C000317A41"
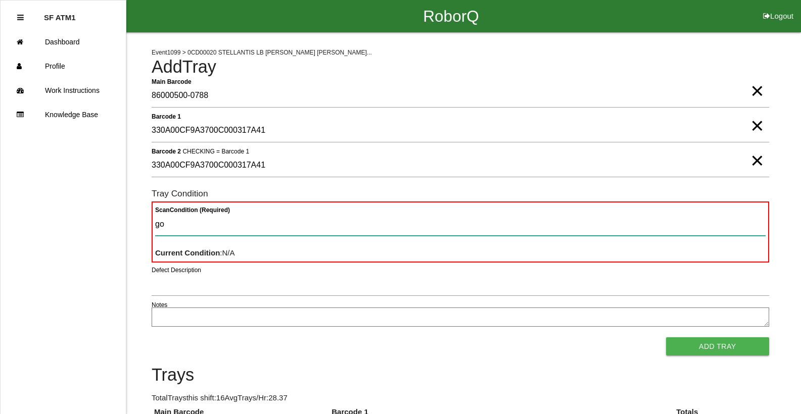
type Condition "goo"
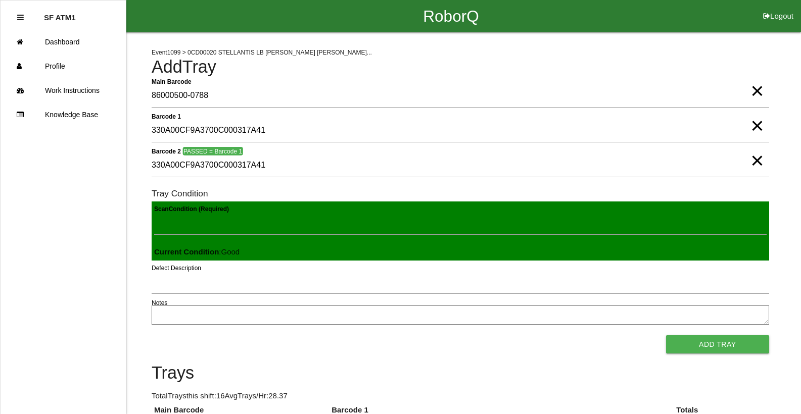
click at [666, 336] on button "Add Tray" at bounding box center [717, 345] width 103 height 18
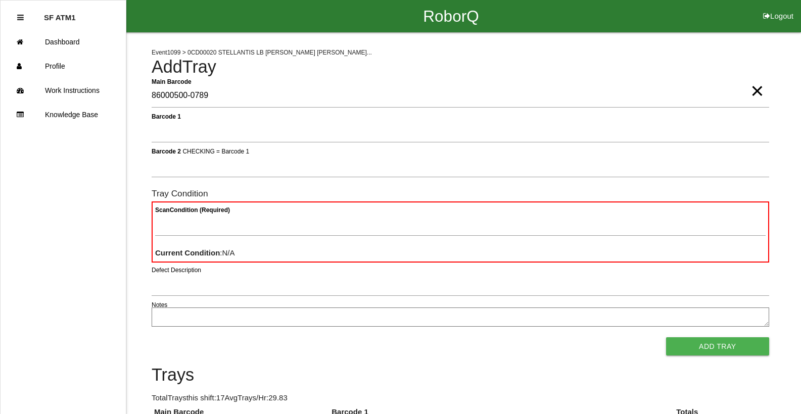
type Barcode "86000500-0789"
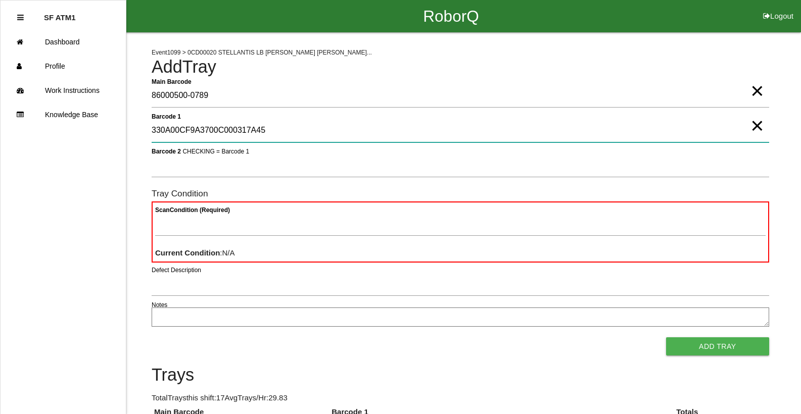
type 1 "330A00CF9A3700C000317A45"
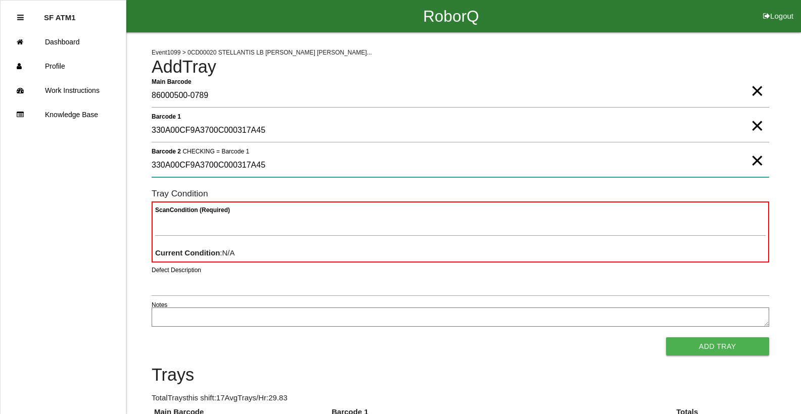
type 2 "330A00CF9A3700C000317A45"
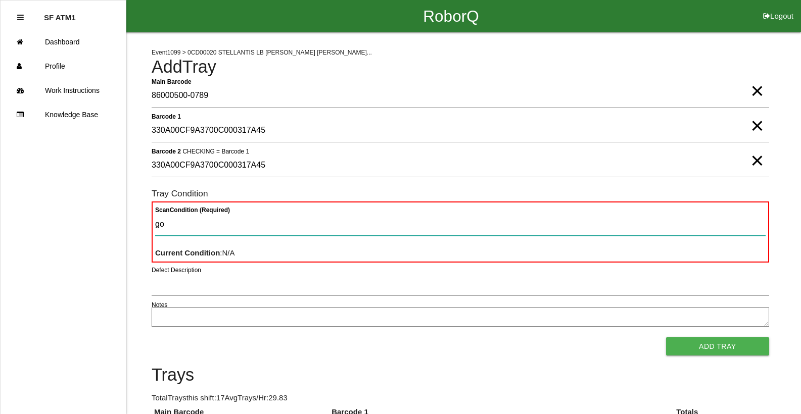
type Condition "goo"
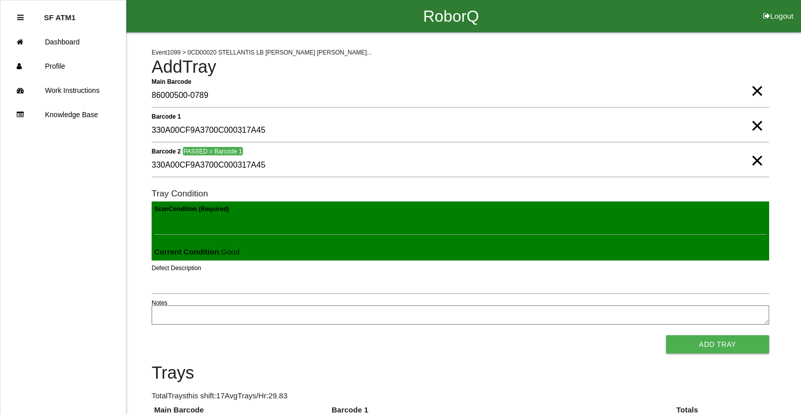
click at [666, 336] on button "Add Tray" at bounding box center [717, 345] width 103 height 18
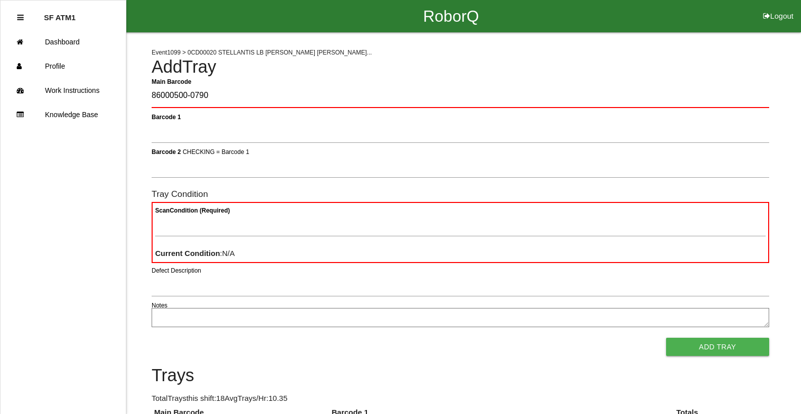
type Barcode "86000500-0790"
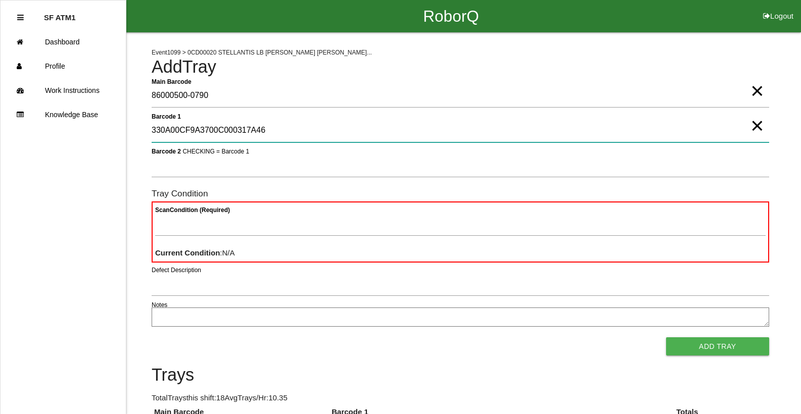
type 1 "330A00CF9A3700C000317A46"
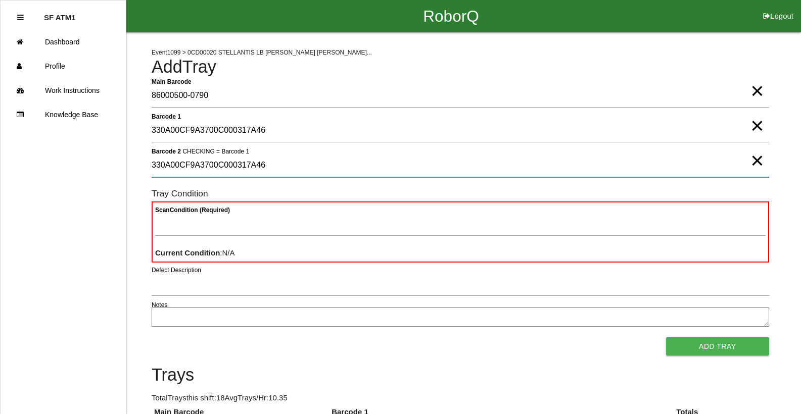
type 2 "330A00CF9A3700C000317A46"
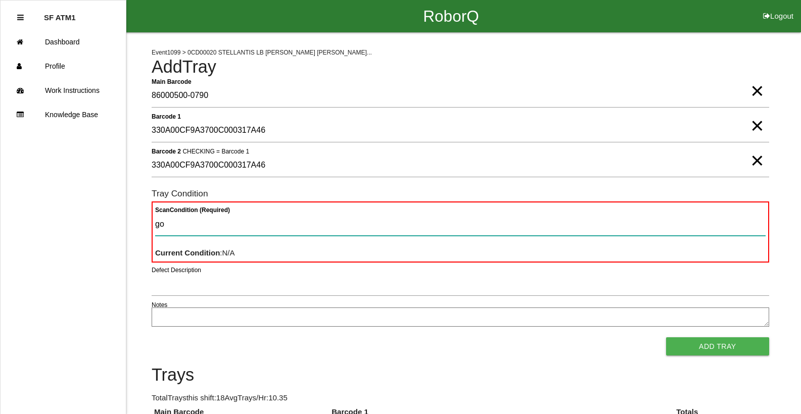
type Condition "goo"
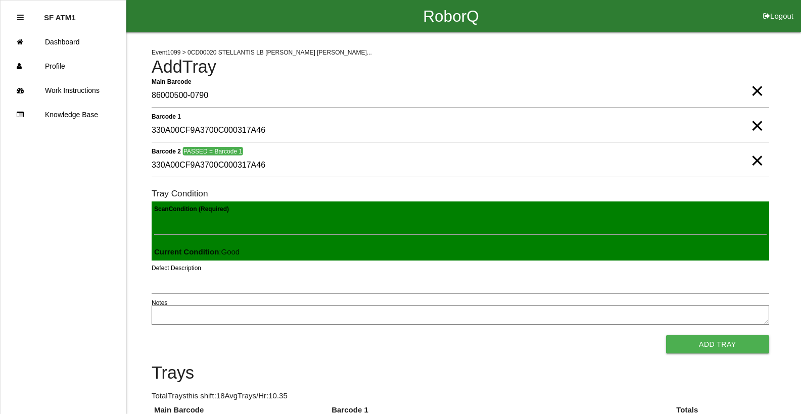
click at [666, 336] on button "Add Tray" at bounding box center [717, 345] width 103 height 18
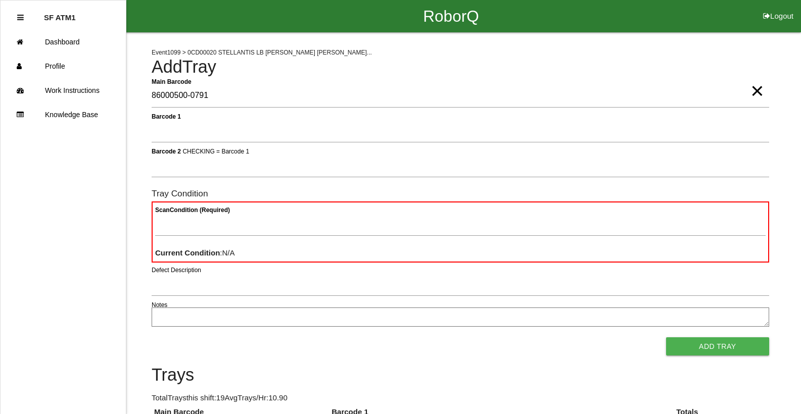
type Barcode "86000500-0791"
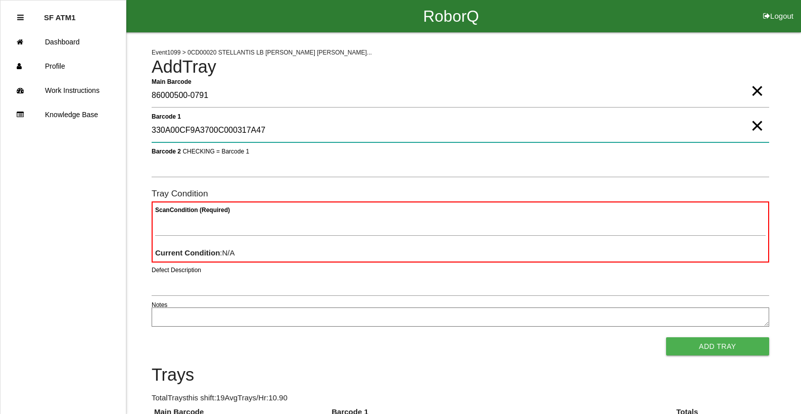
type 1 "330A00CF9A3700C000317A47"
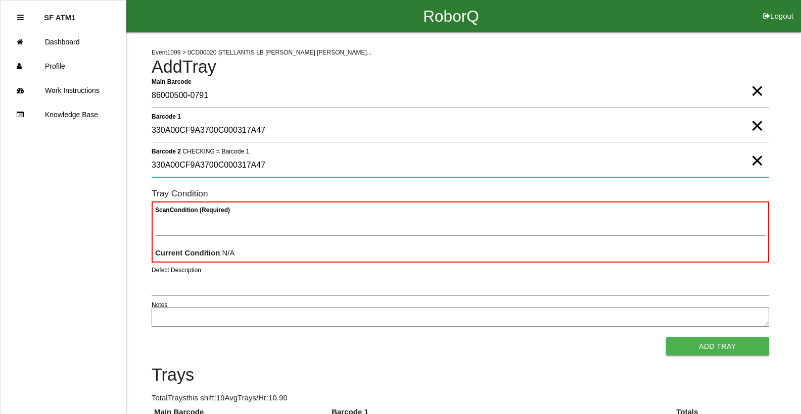
type 2 "330A00CF9A3700C000317A47"
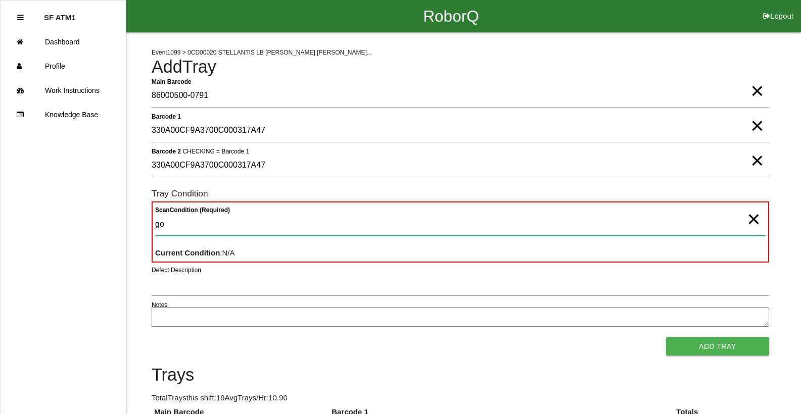
type Condition "goo"
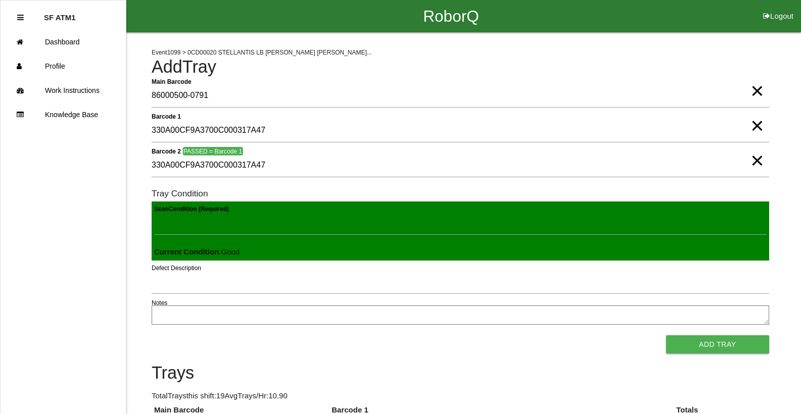
click button "Add Tray" at bounding box center [717, 345] width 103 height 18
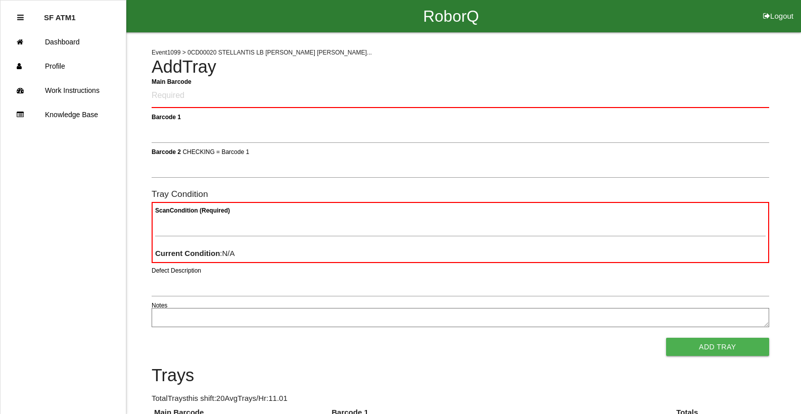
click at [447, 145] on form "Main Barcode Barcode 1 Barcode 2 CHECKING = Barcode 1 Tray Condition Scan Condi…" at bounding box center [461, 220] width 618 height 272
copy 1 "text"
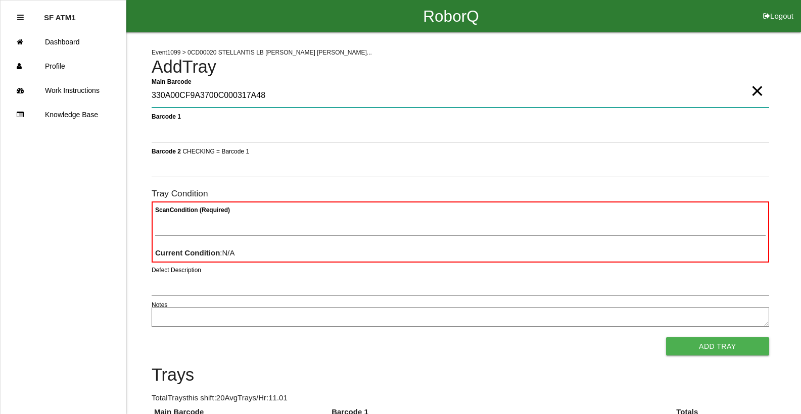
type Barcode "330A00CF9A3700C000317A48"
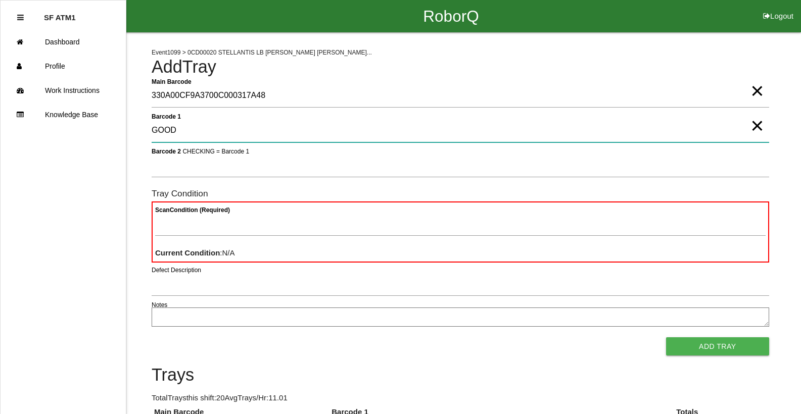
type 1 "GOOD"
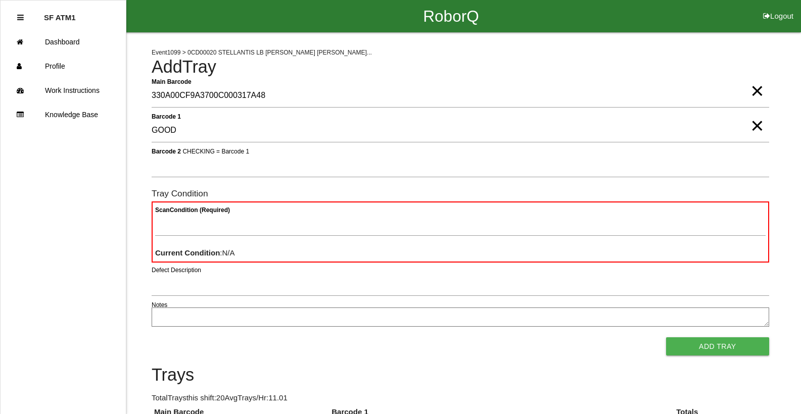
click at [763, 126] on span "×" at bounding box center [757, 116] width 13 height 20
click at [754, 91] on span "×" at bounding box center [757, 81] width 13 height 20
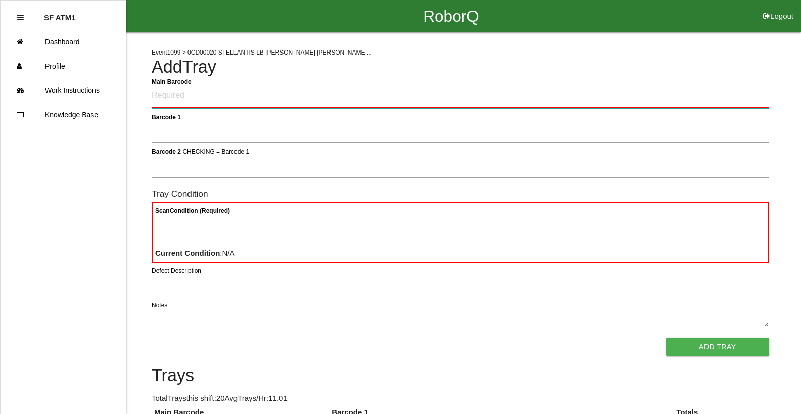
click at [267, 96] on Barcode "Main Barcode" at bounding box center [461, 96] width 618 height 24
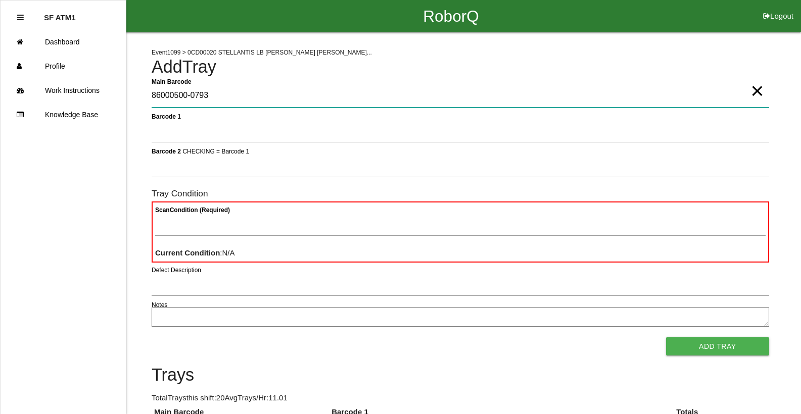
type Barcode "86000500-0793"
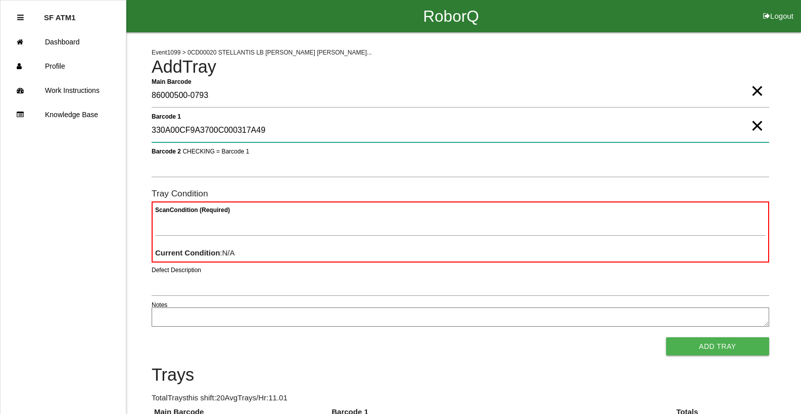
type 1 "330A00CF9A3700C000317A49"
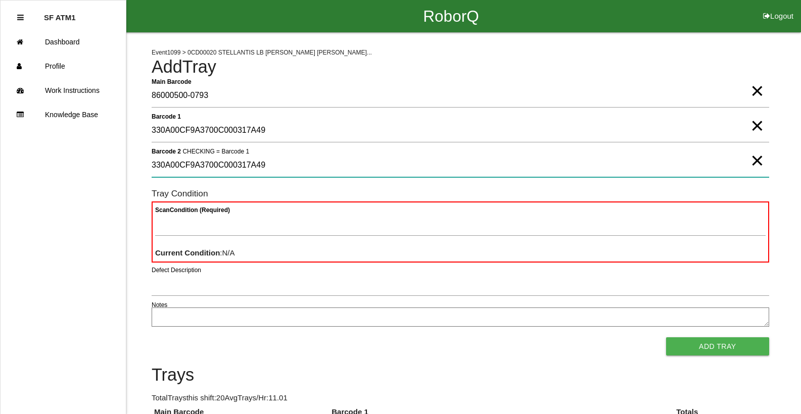
type 2 "330A00CF9A3700C000317A49"
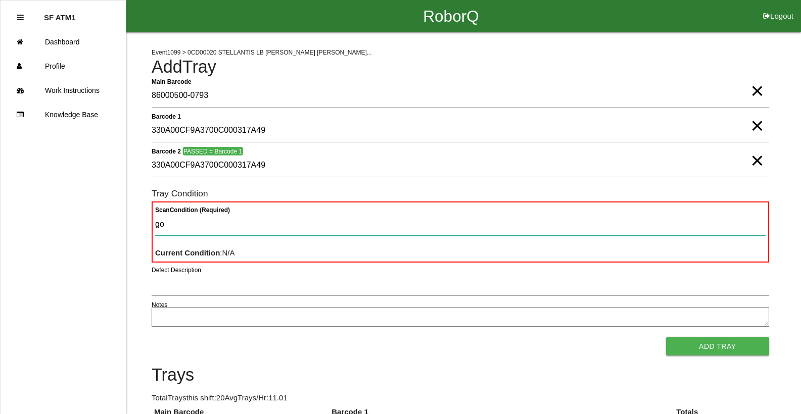
type Condition "goo"
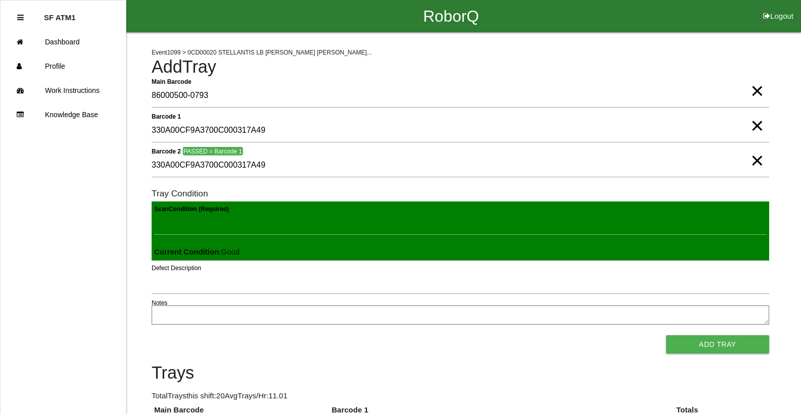
click at [666, 336] on button "Add Tray" at bounding box center [717, 345] width 103 height 18
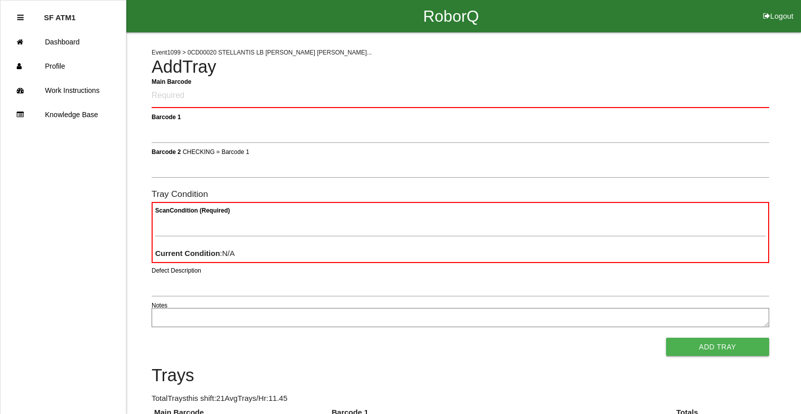
click at [279, 85] on Barcode "Main Barcode" at bounding box center [461, 96] width 618 height 24
type Barcode "86000500-0794"
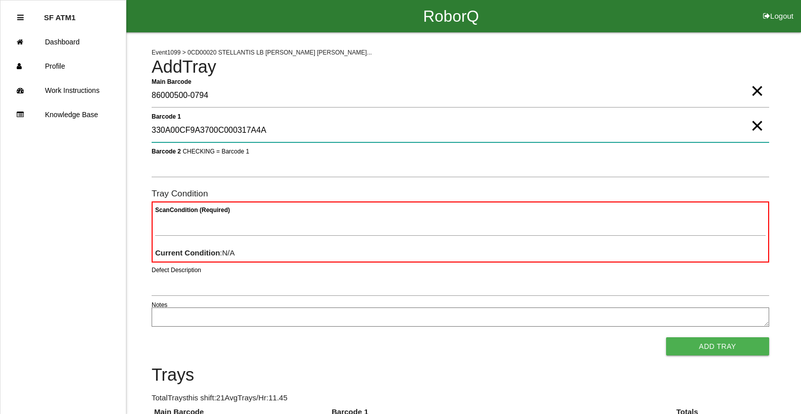
type 1 "330A00CF9A3700C000317A4A"
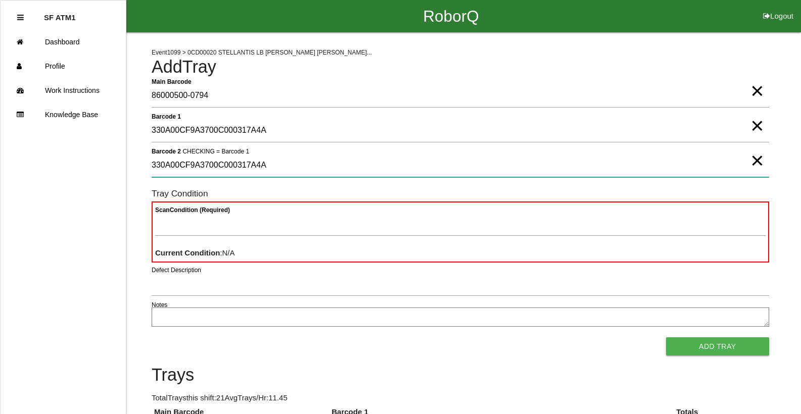
type 2 "330A00CF9A3700C000317A4A"
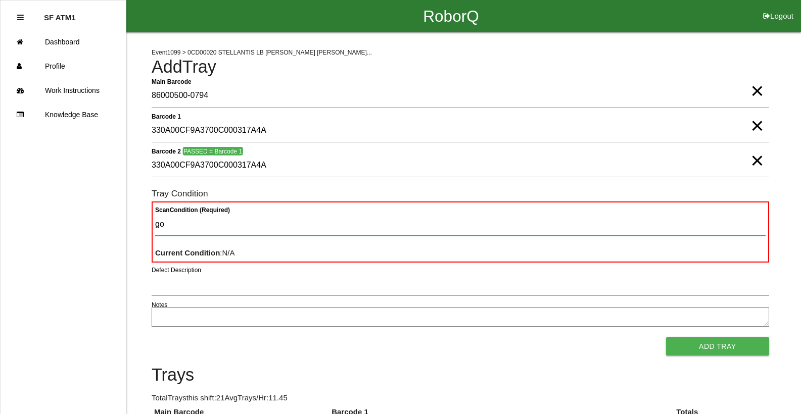
type Condition "goo"
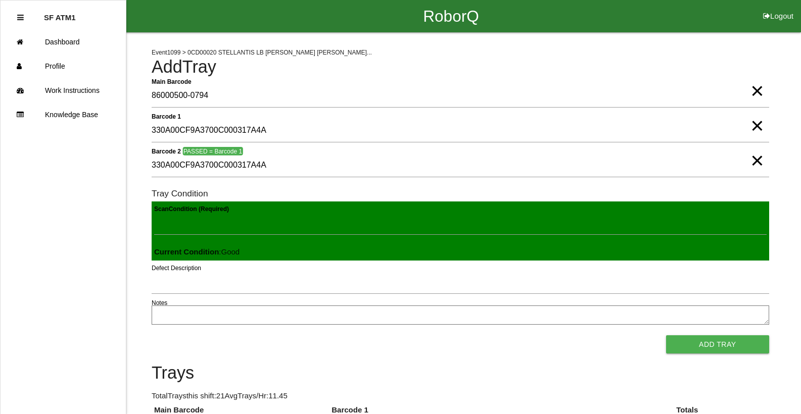
click at [666, 336] on button "Add Tray" at bounding box center [717, 345] width 103 height 18
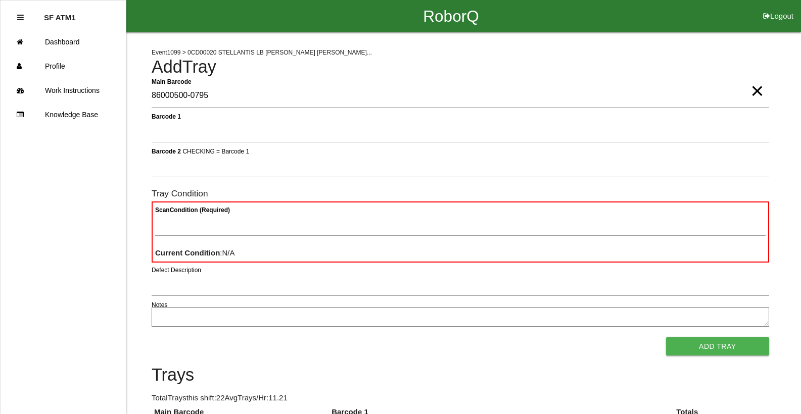
type Barcode "86000500-0795"
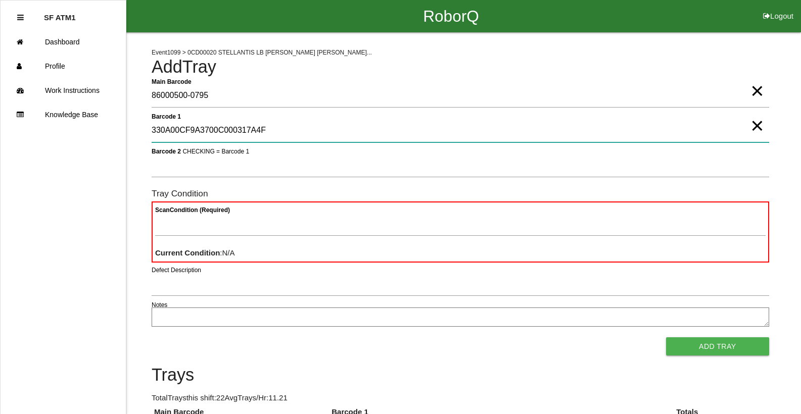
type 1 "330A00CF9A3700C000317A4F"
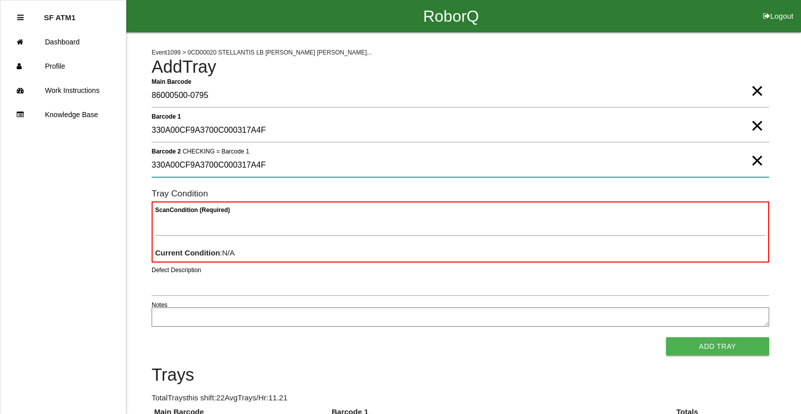
type 2 "330A00CF9A3700C000317A4F"
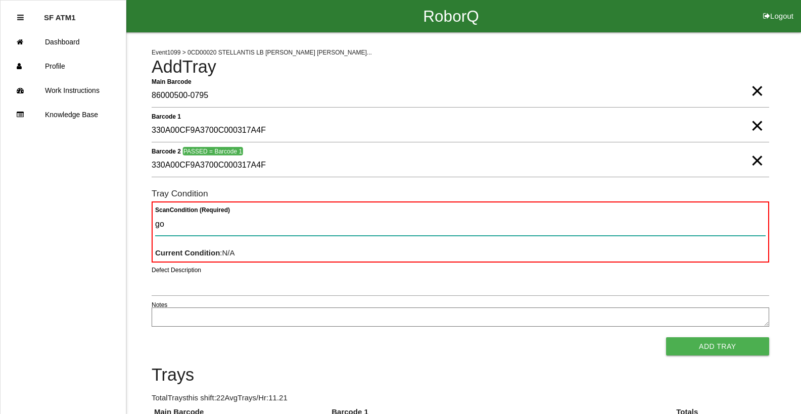
type Condition "goo"
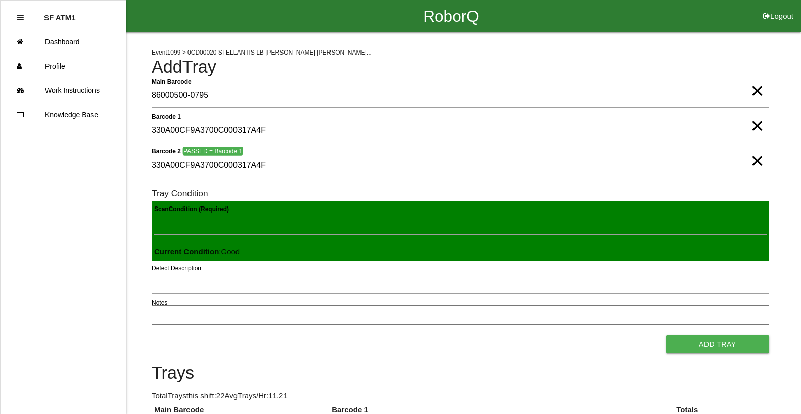
click at [666, 336] on button "Add Tray" at bounding box center [717, 345] width 103 height 18
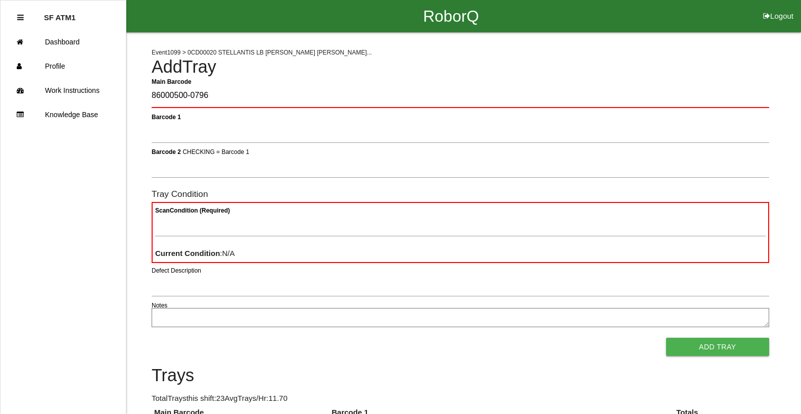
type Barcode "86000500-0796"
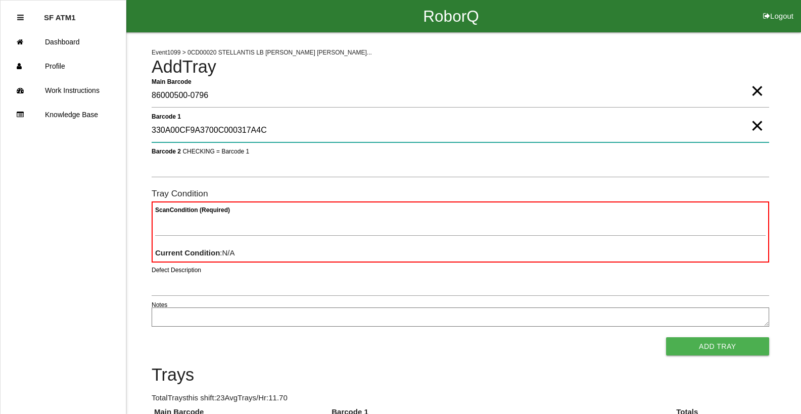
type 1 "330A00CF9A3700C000317A4C"
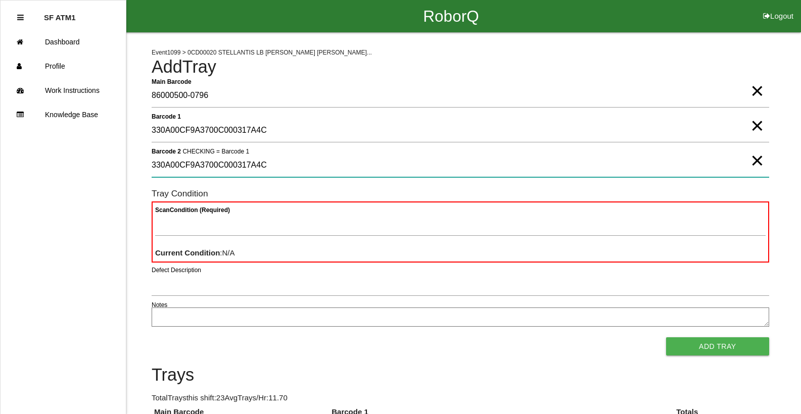
type 2 "330A00CF9A3700C000317A4C"
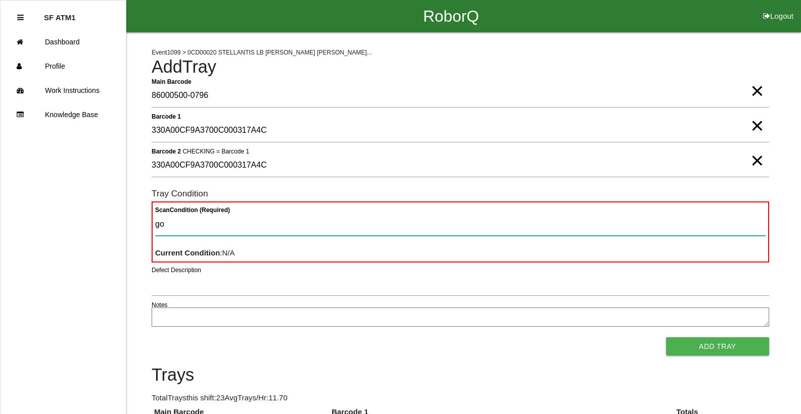
type Condition "goo"
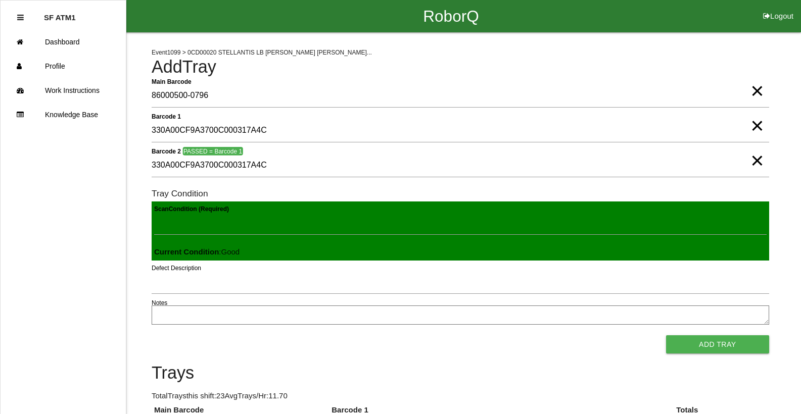
click at [666, 336] on button "Add Tray" at bounding box center [717, 345] width 103 height 18
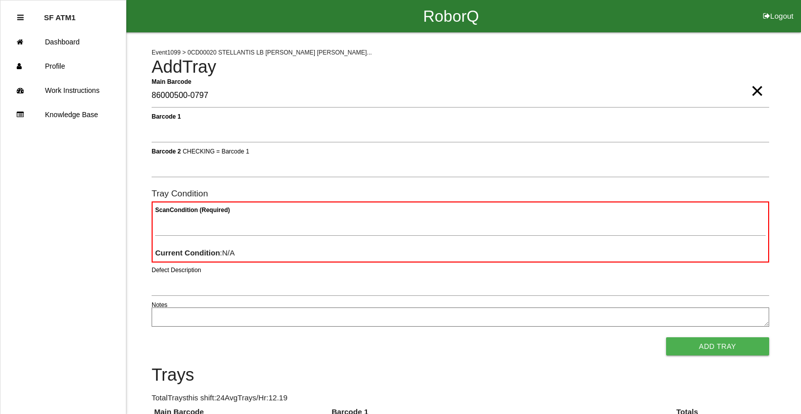
type Barcode "86000500-0797"
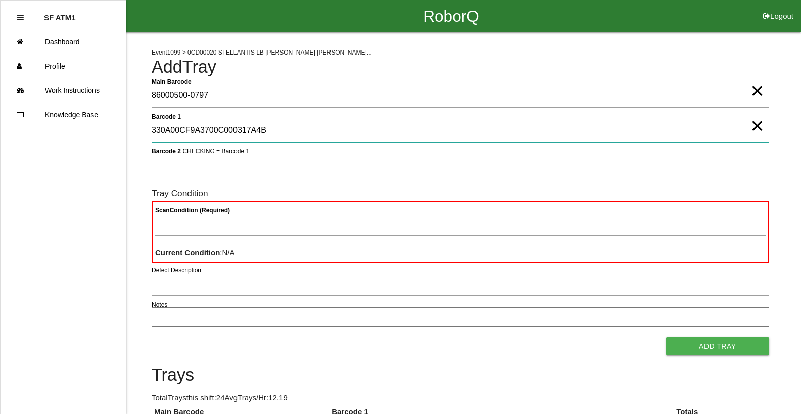
type 1 "330A00CF9A3700C000317A4B"
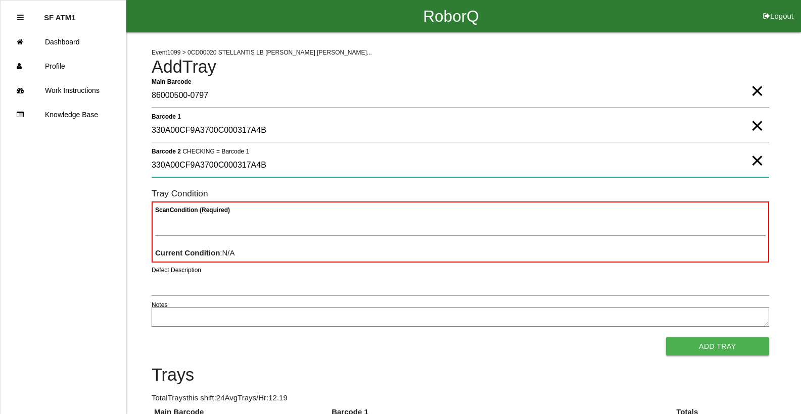
type 2 "330A00CF9A3700C000317A4B"
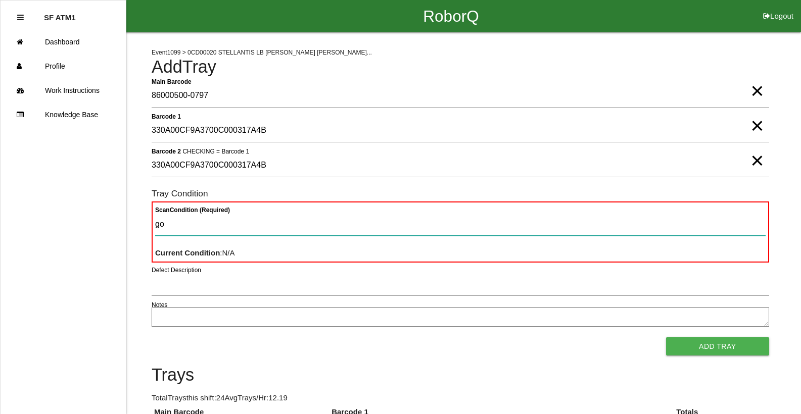
type Condition "goo"
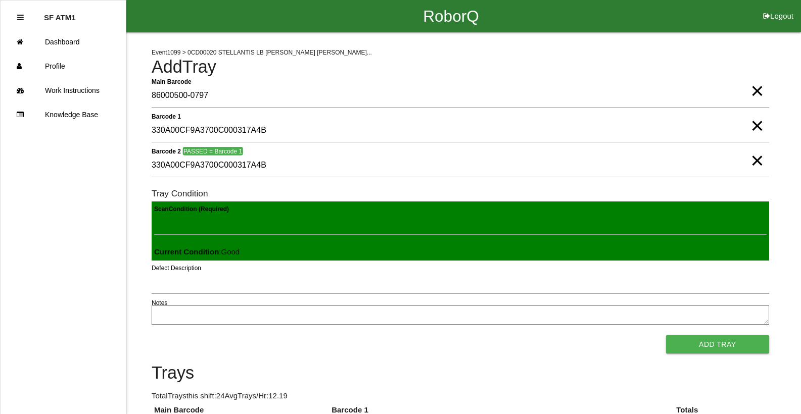
click at [666, 336] on button "Add Tray" at bounding box center [717, 345] width 103 height 18
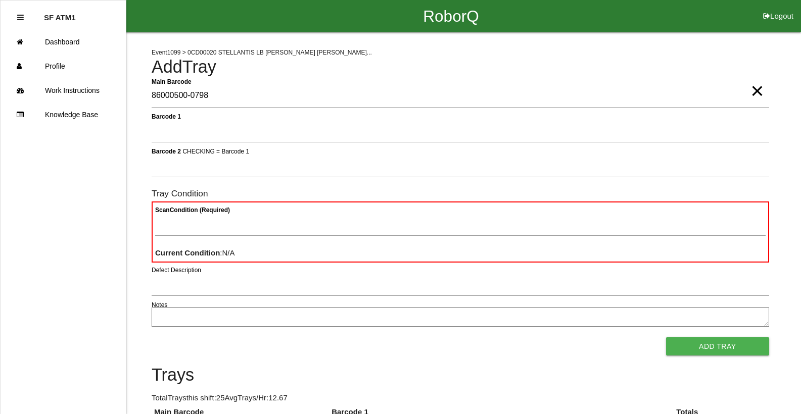
type Barcode "86000500-0798"
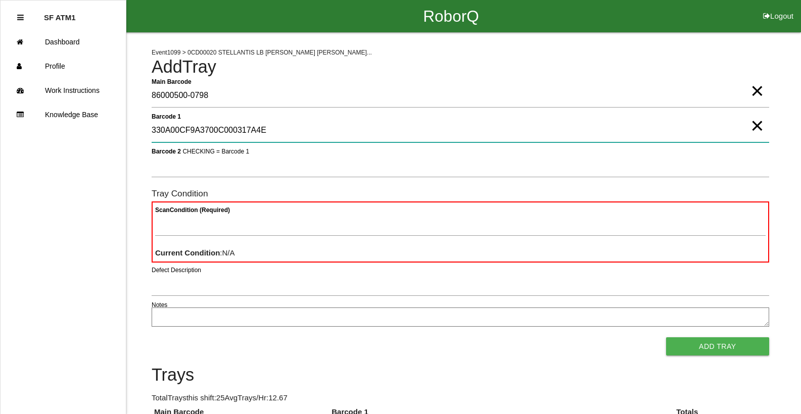
type 1 "330A00CF9A3700C000317A4E"
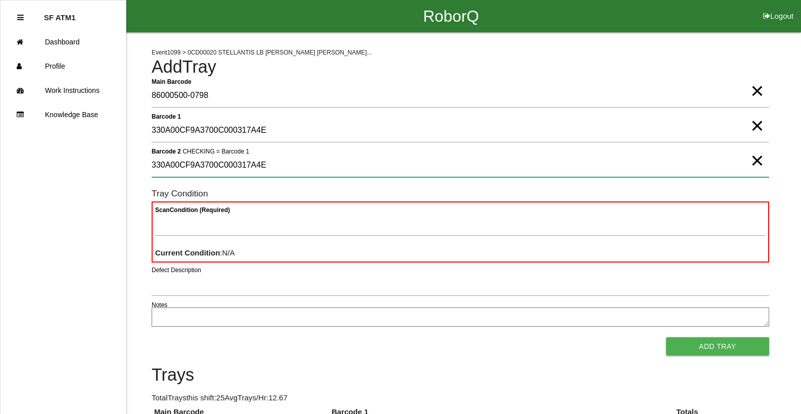
type 2 "330A00CF9A3700C000317A4E"
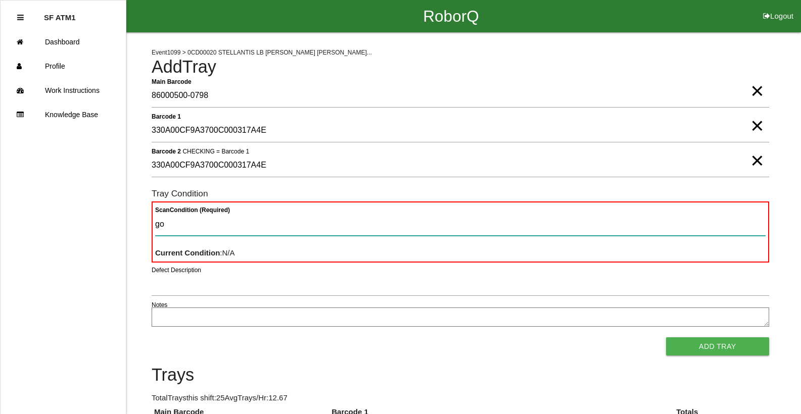
type Condition "goo"
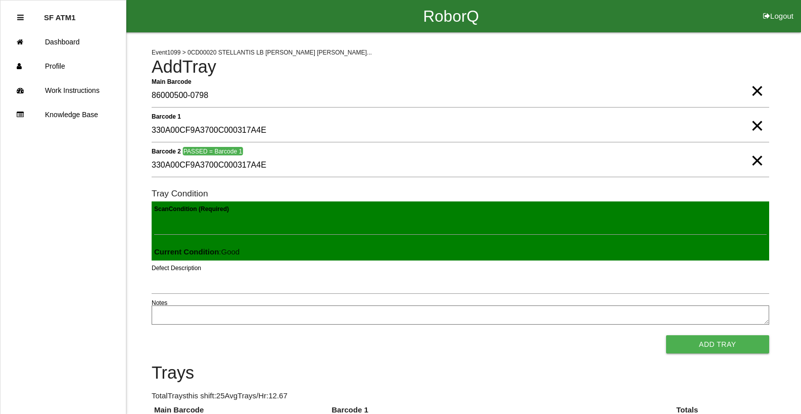
click at [666, 336] on button "Add Tray" at bounding box center [717, 345] width 103 height 18
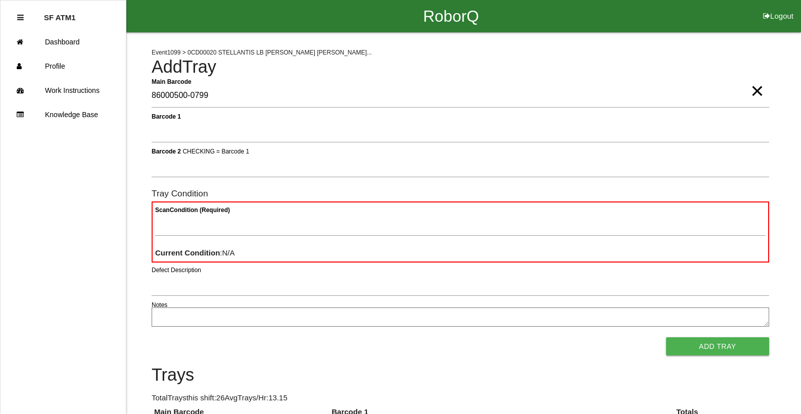
type Barcode "86000500-0799"
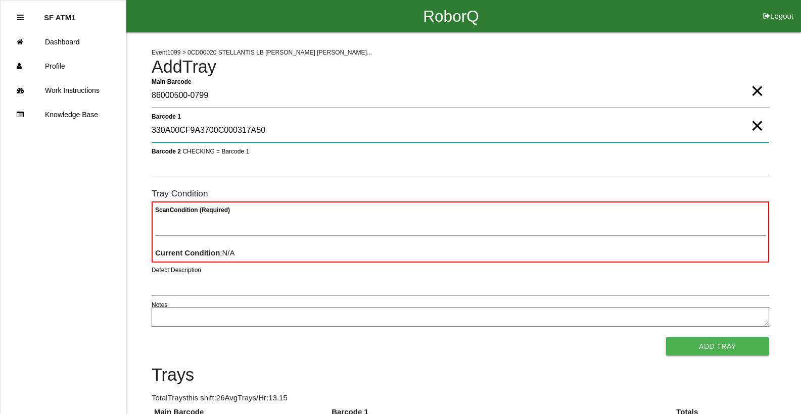
type 1 "330A00CF9A3700C000317A50"
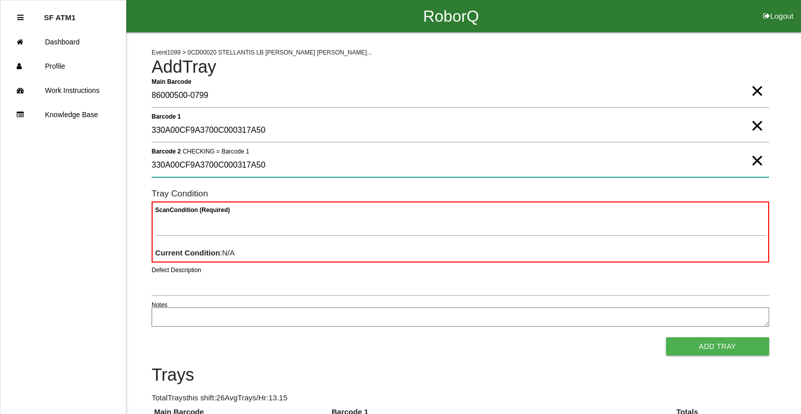
type 2 "330A00CF9A3700C000317A50"
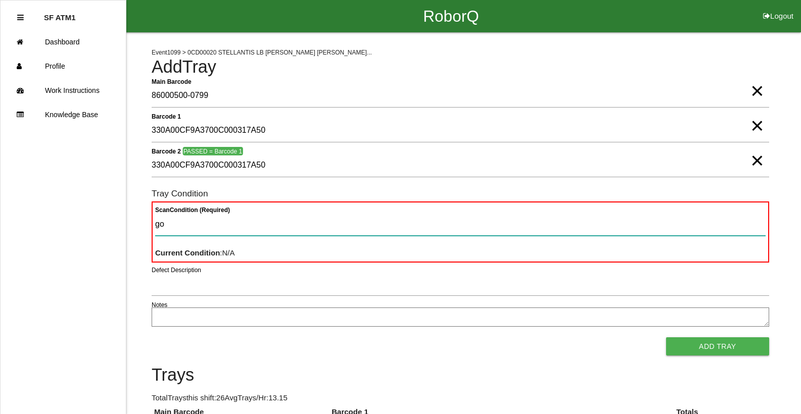
type Condition "goo"
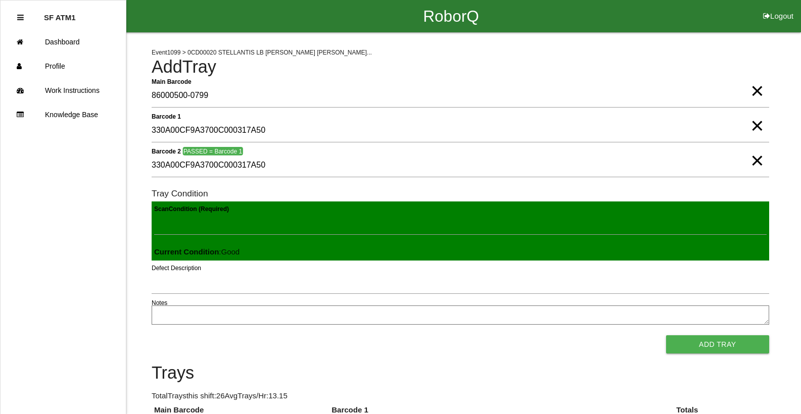
click at [666, 336] on button "Add Tray" at bounding box center [717, 345] width 103 height 18
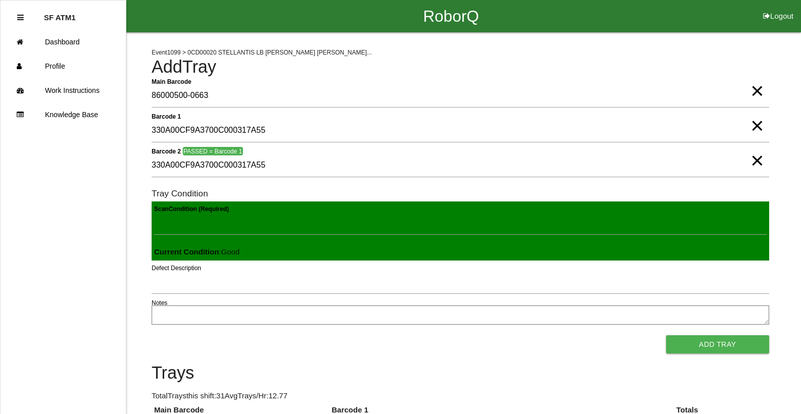
click at [666, 336] on button "Add Tray" at bounding box center [717, 345] width 103 height 18
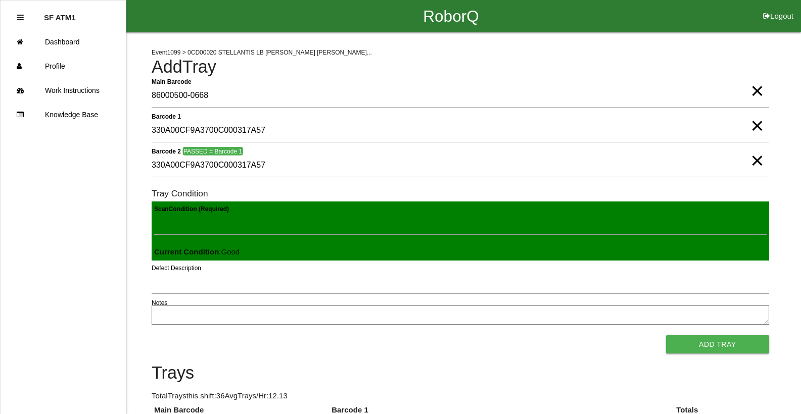
click at [666, 336] on button "Add Tray" at bounding box center [717, 345] width 103 height 18
click button "Add Tray" at bounding box center [717, 345] width 103 height 18
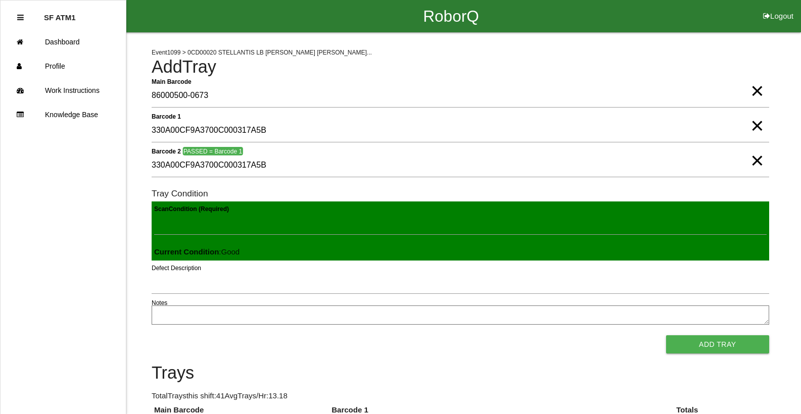
click at [666, 336] on button "Add Tray" at bounding box center [717, 345] width 103 height 18
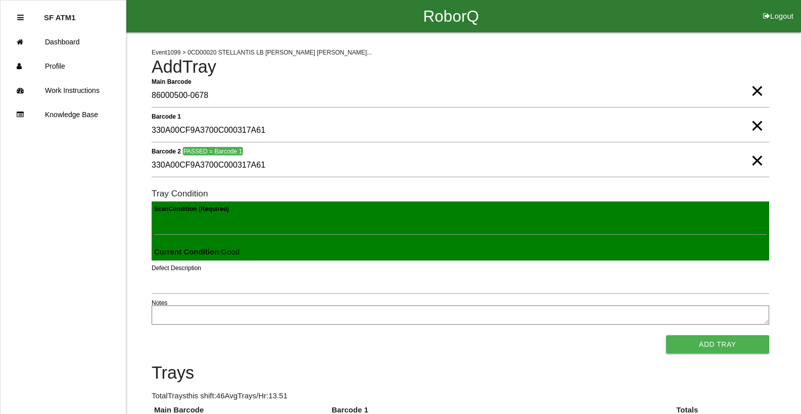
click at [666, 336] on button "Add Tray" at bounding box center [717, 345] width 103 height 18
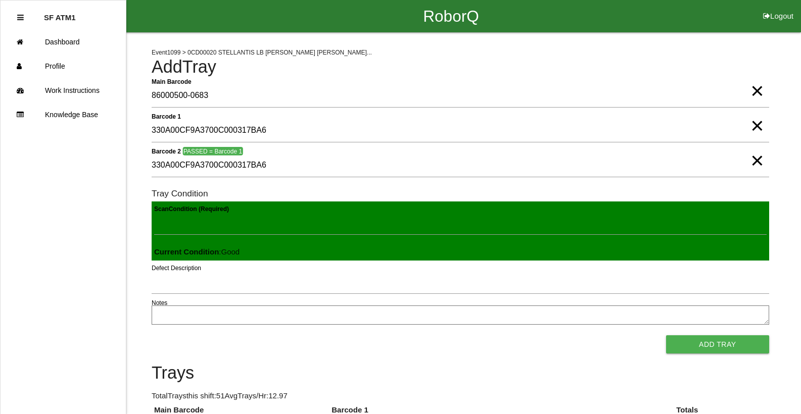
click at [666, 336] on button "Add Tray" at bounding box center [717, 345] width 103 height 18
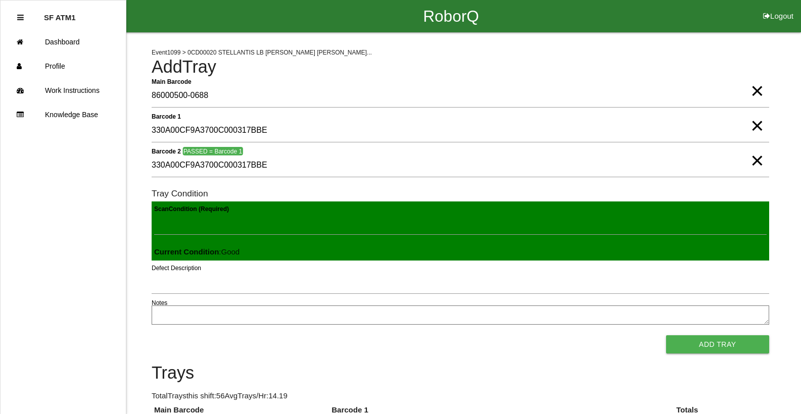
click at [666, 336] on button "Add Tray" at bounding box center [717, 345] width 103 height 18
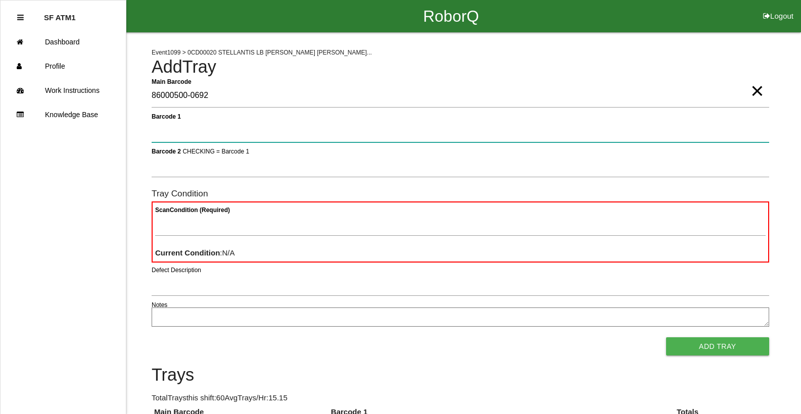
click at [666, 338] on button "Add Tray" at bounding box center [717, 347] width 103 height 18
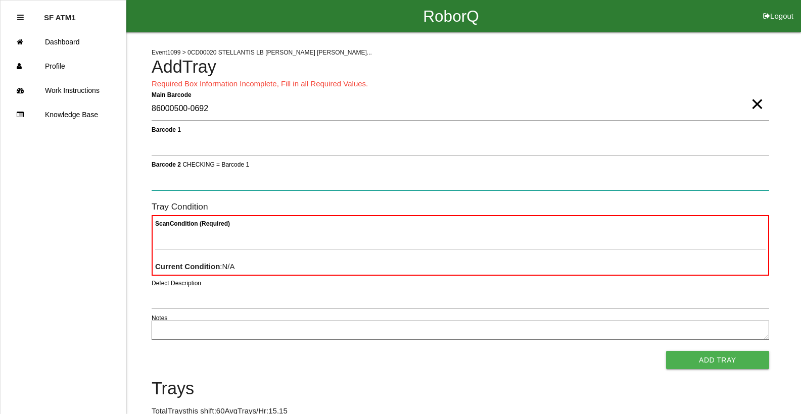
click at [666, 351] on button "Add Tray" at bounding box center [717, 360] width 103 height 18
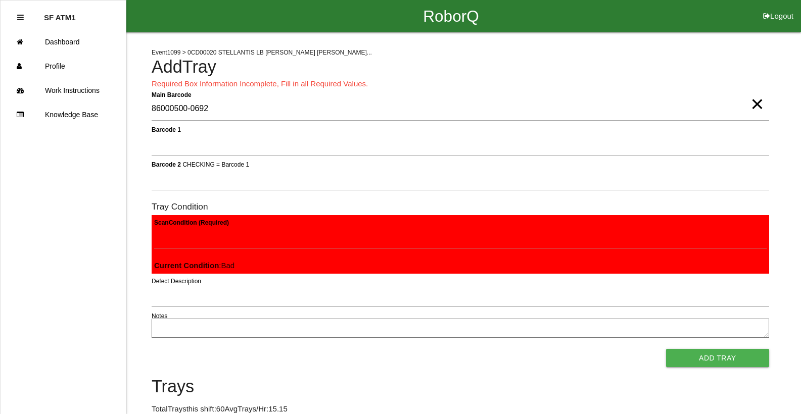
click at [666, 349] on button "Add Tray" at bounding box center [717, 358] width 103 height 18
